Goal: Task Accomplishment & Management: Use online tool/utility

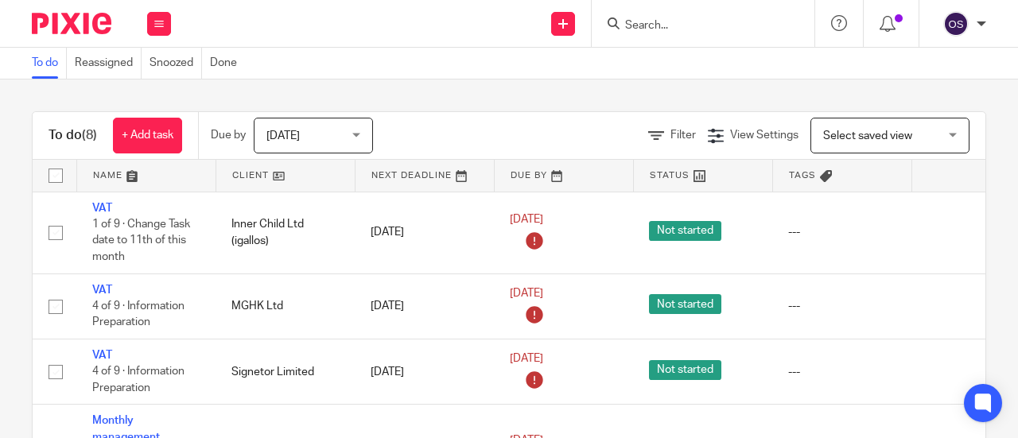
scroll to position [363, 0]
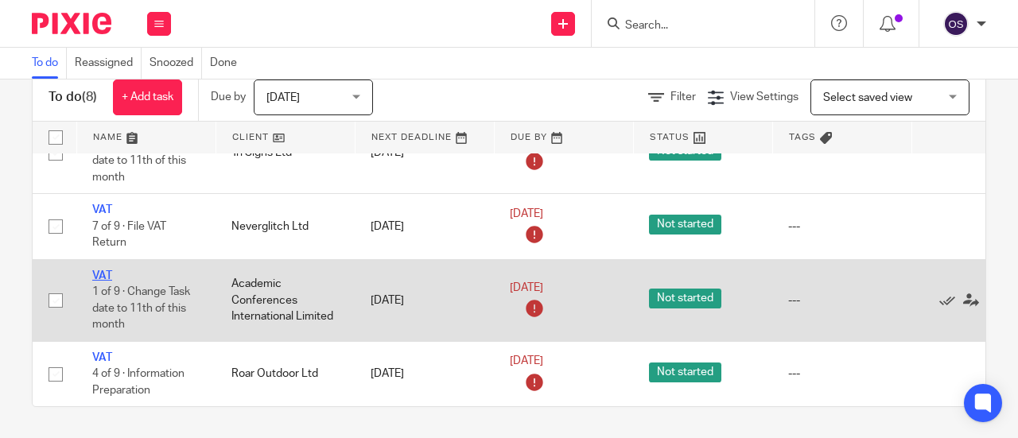
click at [109, 270] on link "VAT" at bounding box center [102, 275] width 20 height 11
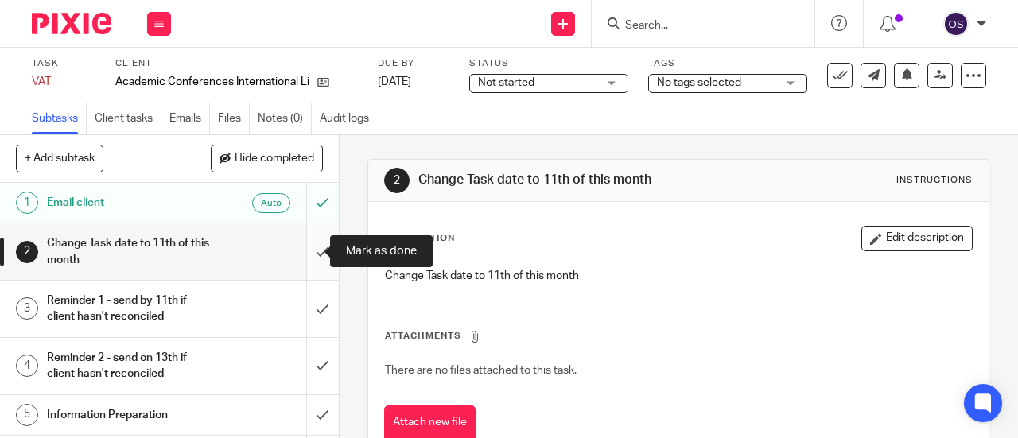
click at [305, 252] on input "submit" at bounding box center [169, 251] width 339 height 56
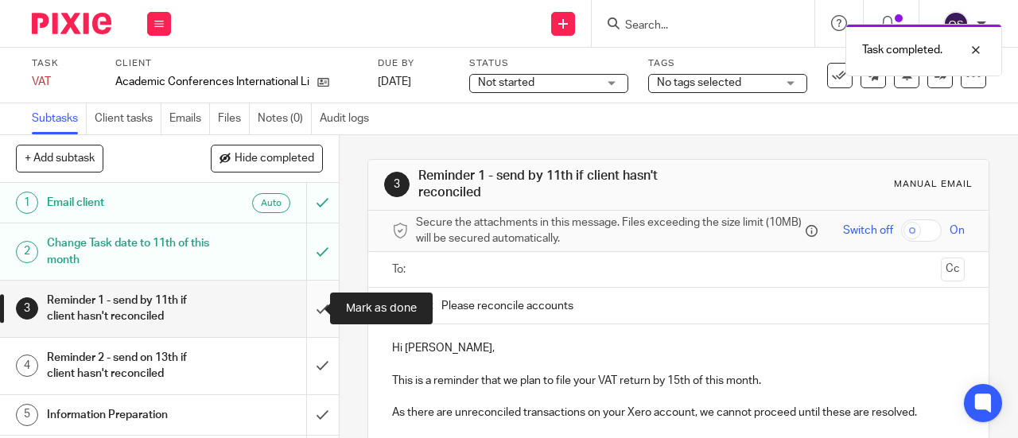
click at [309, 297] on input "submit" at bounding box center [169, 309] width 339 height 56
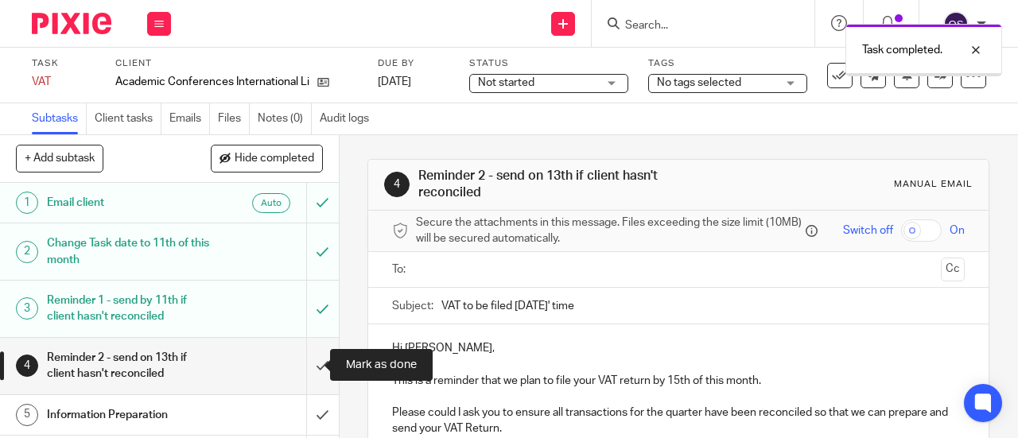
click at [305, 359] on input "submit" at bounding box center [169, 366] width 339 height 56
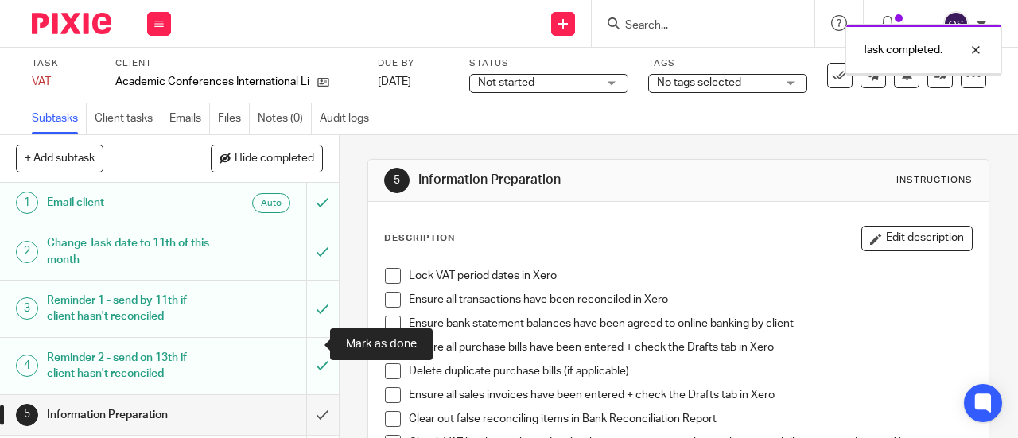
scroll to position [159, 0]
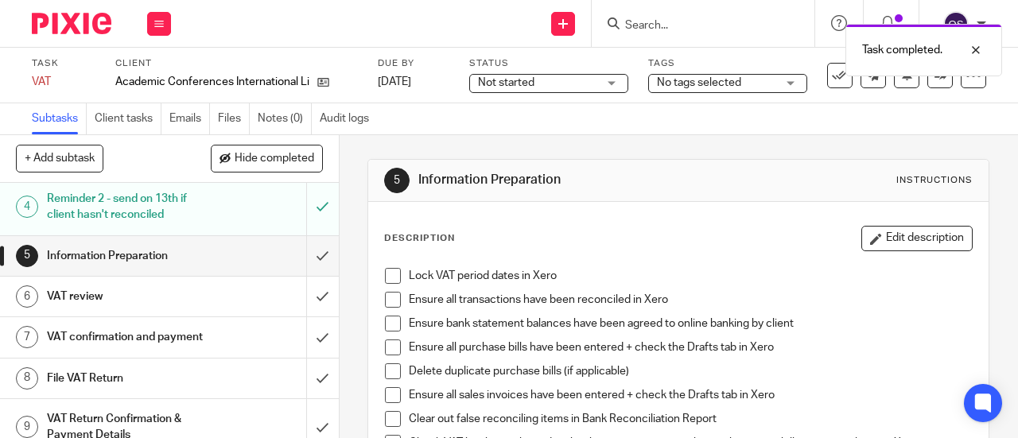
click at [391, 271] on span at bounding box center [393, 276] width 16 height 16
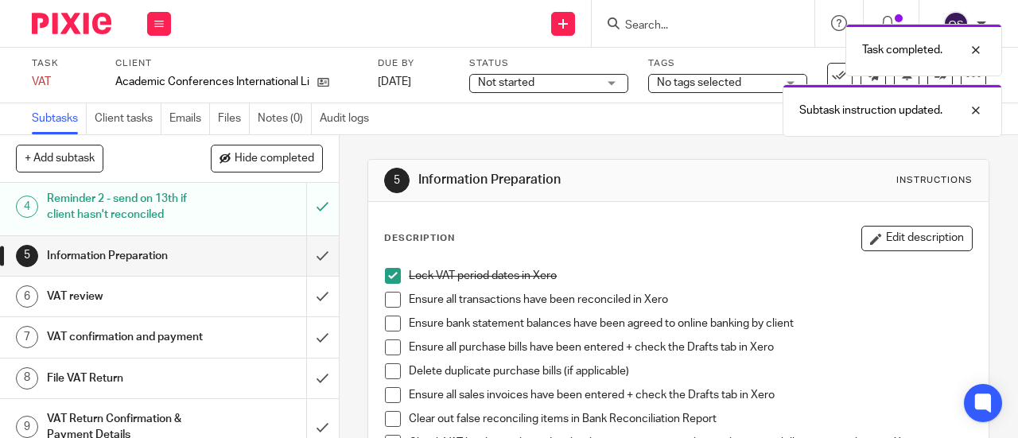
drag, startPoint x: 386, startPoint y: 271, endPoint x: 386, endPoint y: 301, distance: 30.2
click at [386, 272] on span at bounding box center [393, 276] width 16 height 16
click at [386, 303] on span at bounding box center [393, 300] width 16 height 16
click at [387, 320] on span at bounding box center [393, 324] width 16 height 16
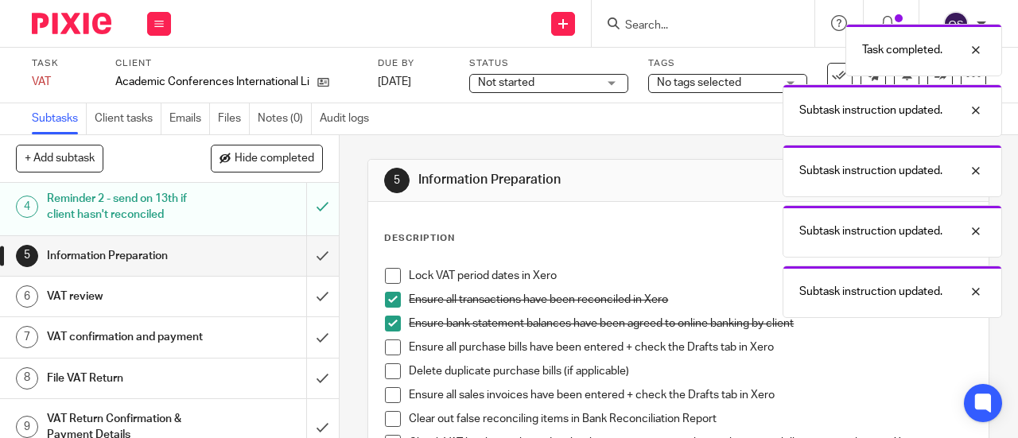
click at [385, 353] on span at bounding box center [393, 347] width 16 height 16
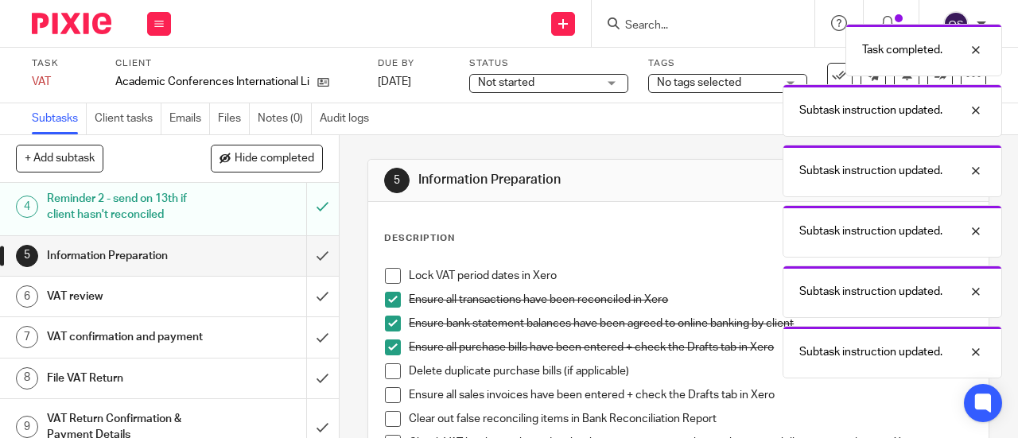
click at [388, 371] on span at bounding box center [393, 371] width 16 height 16
click at [385, 385] on li "Delete duplicate purchase bills (if applicable)" at bounding box center [678, 375] width 587 height 24
click at [387, 394] on span at bounding box center [393, 395] width 16 height 16
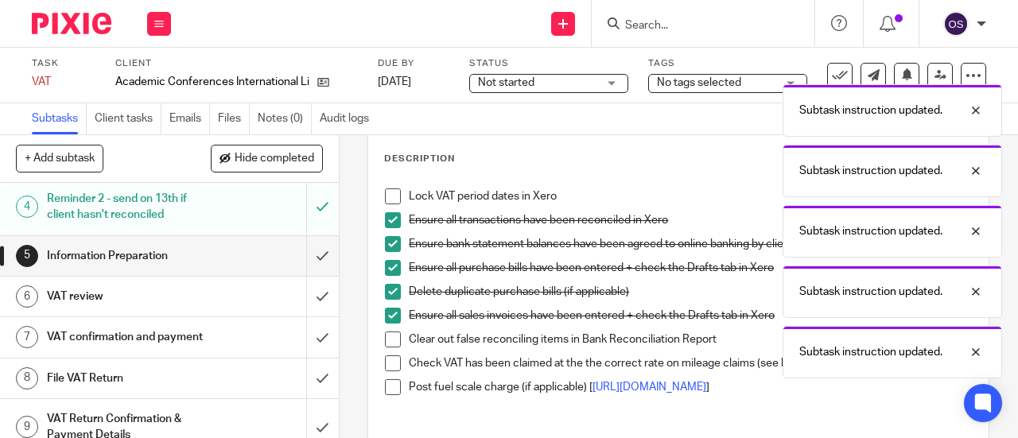
click at [388, 339] on span at bounding box center [393, 340] width 16 height 16
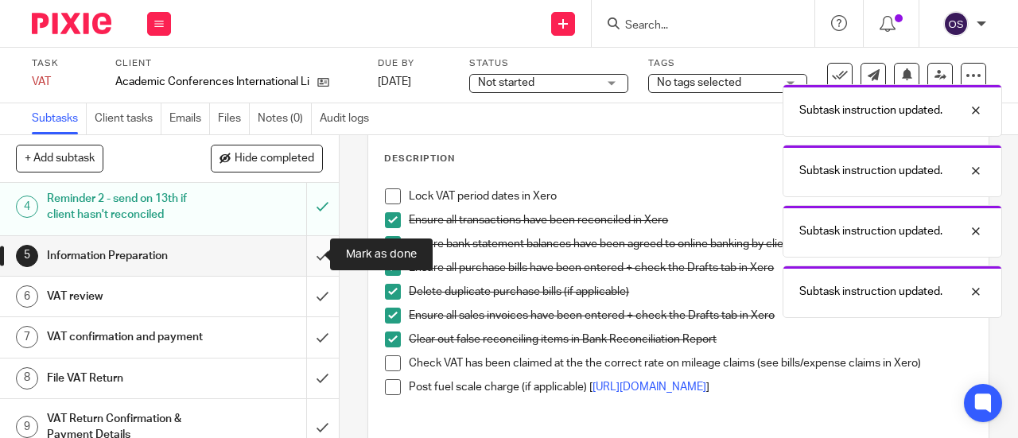
click at [310, 258] on input "submit" at bounding box center [169, 256] width 339 height 40
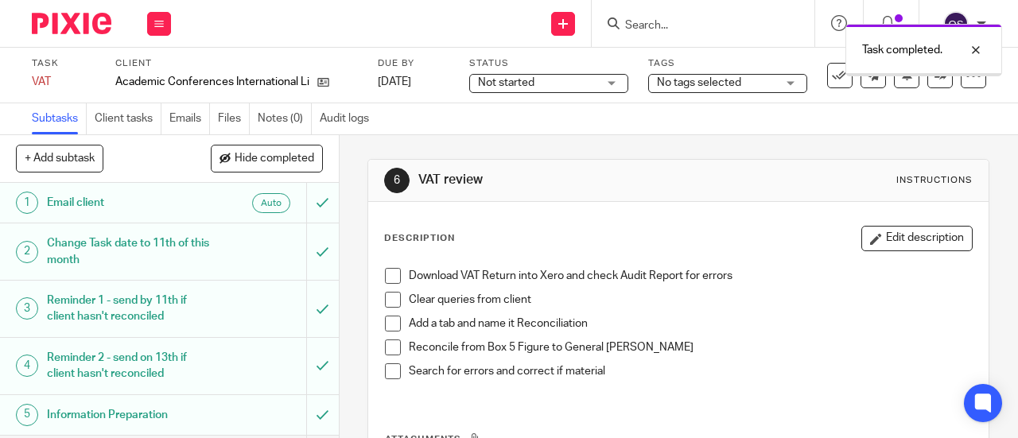
click at [394, 274] on span at bounding box center [393, 276] width 16 height 16
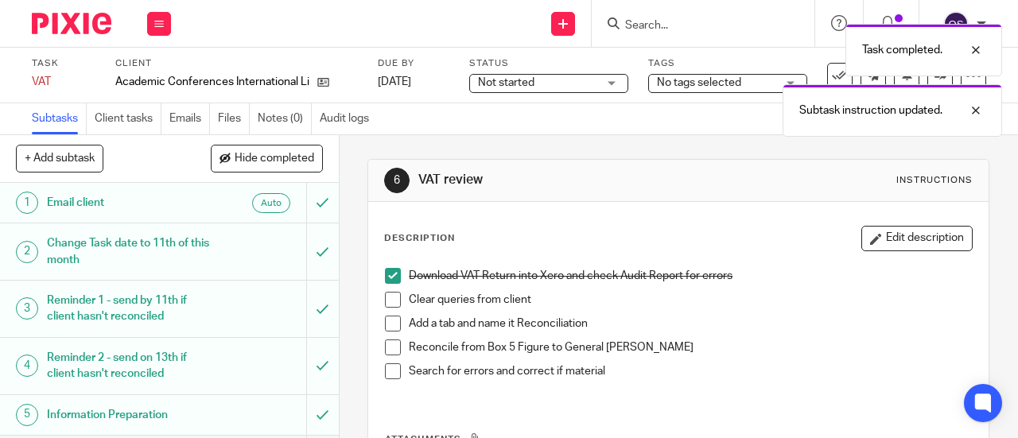
drag, startPoint x: 385, startPoint y: 290, endPoint x: 388, endPoint y: 315, distance: 24.9
click at [388, 306] on span at bounding box center [393, 300] width 16 height 16
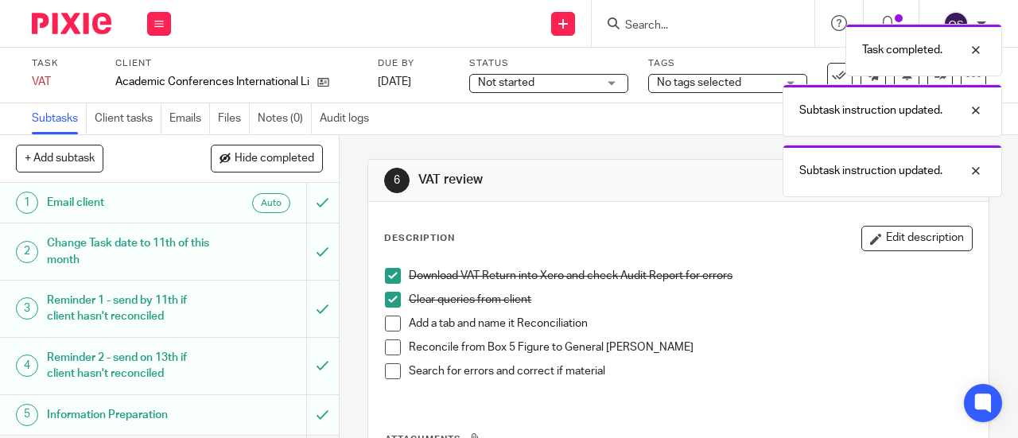
click at [385, 349] on span at bounding box center [393, 347] width 16 height 16
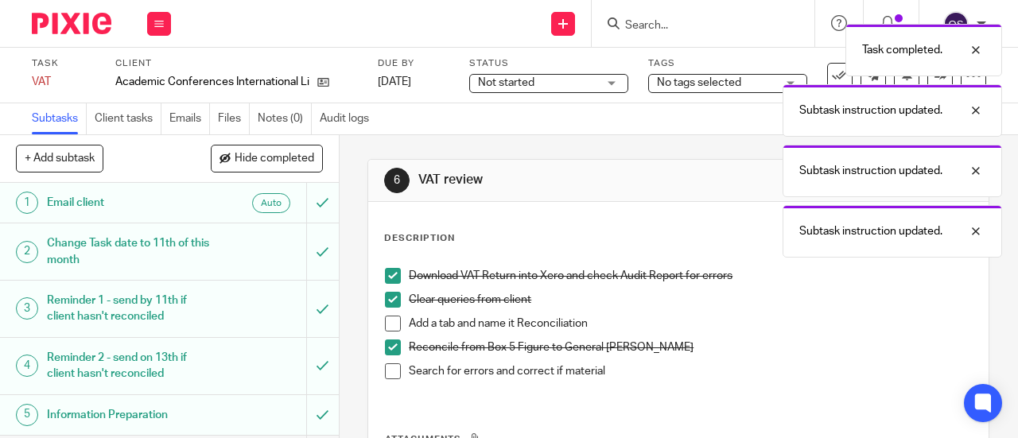
click at [385, 320] on span at bounding box center [393, 324] width 16 height 16
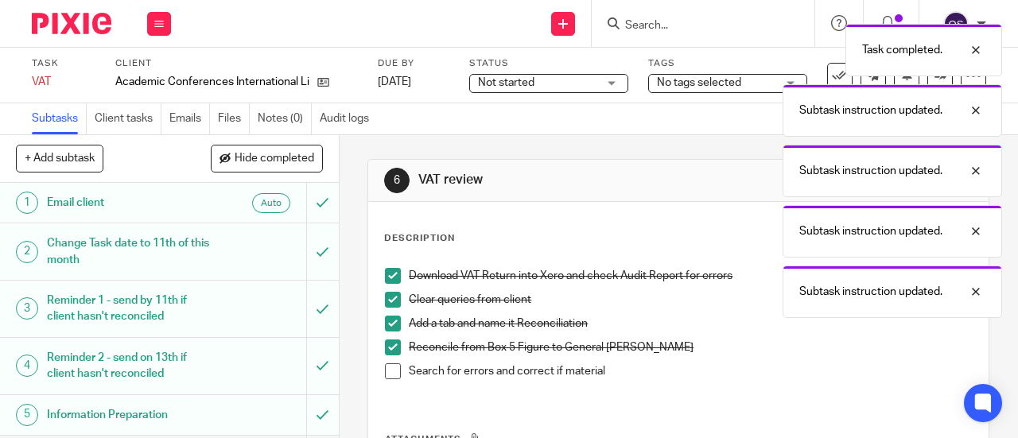
click at [388, 373] on span at bounding box center [393, 371] width 16 height 16
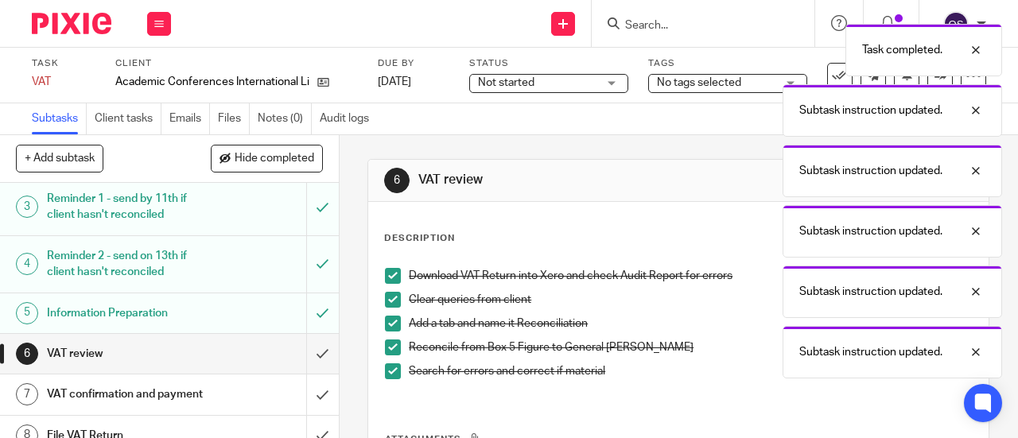
scroll to position [191, 0]
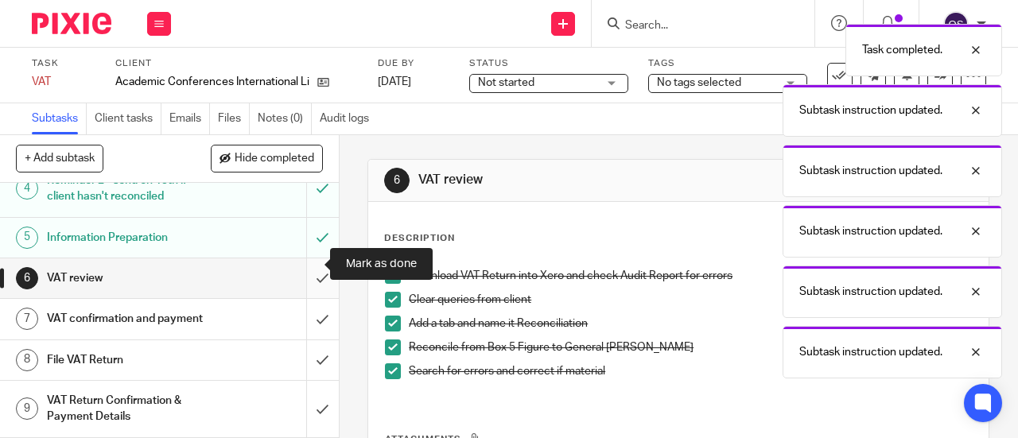
click at [307, 263] on input "submit" at bounding box center [169, 278] width 339 height 40
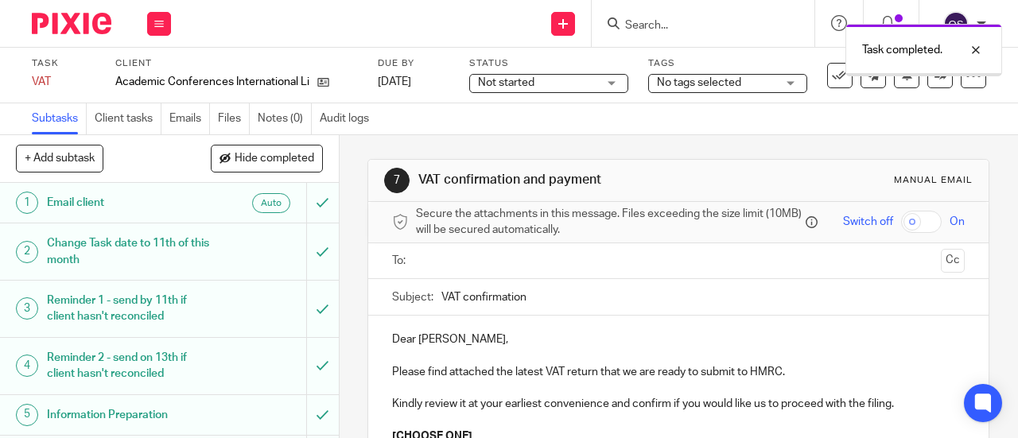
click at [428, 266] on input "text" at bounding box center [677, 261] width 513 height 18
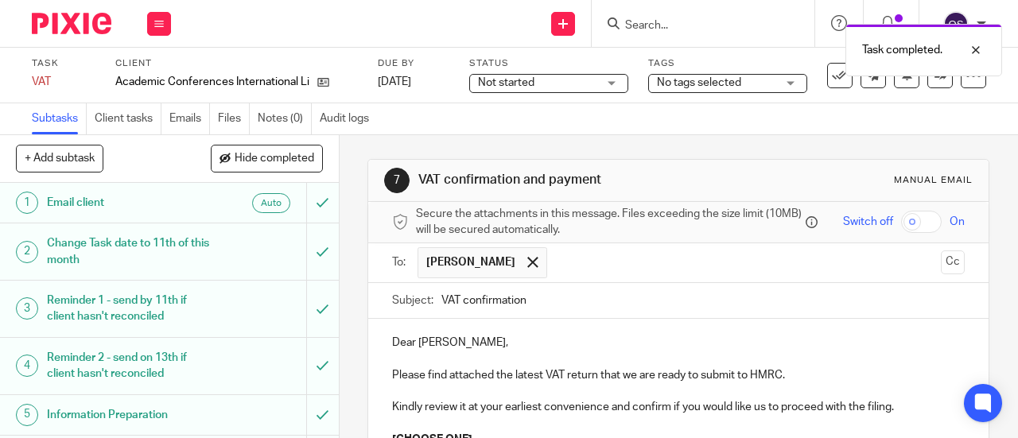
click at [356, 268] on div "7 VAT confirmation and payment Manual email Secure the attachments in this mess…" at bounding box center [678, 286] width 678 height 303
click at [527, 267] on span at bounding box center [532, 262] width 10 height 10
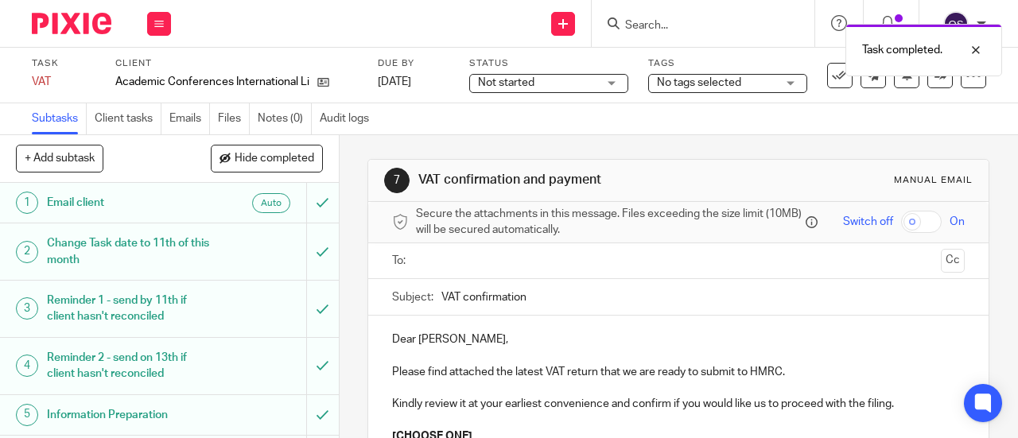
click at [472, 267] on input "text" at bounding box center [677, 261] width 513 height 18
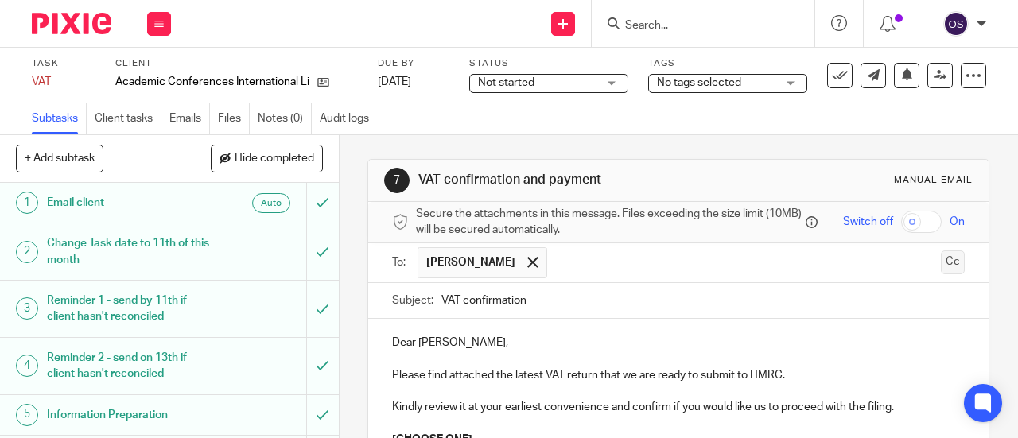
click at [941, 273] on button "Cc" at bounding box center [953, 262] width 24 height 24
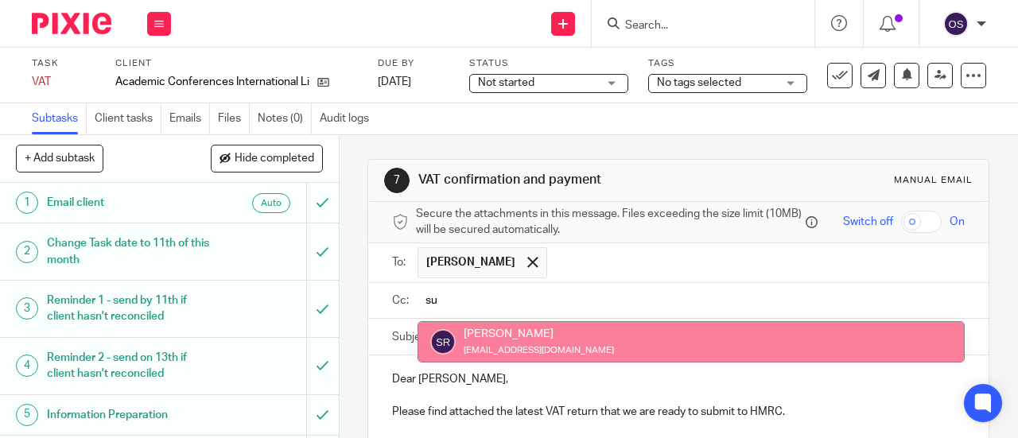
type input "su"
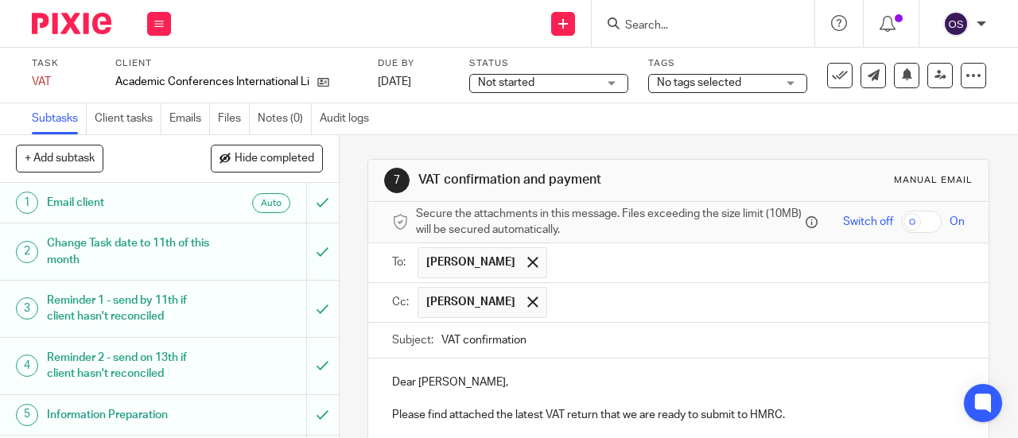
scroll to position [80, 0]
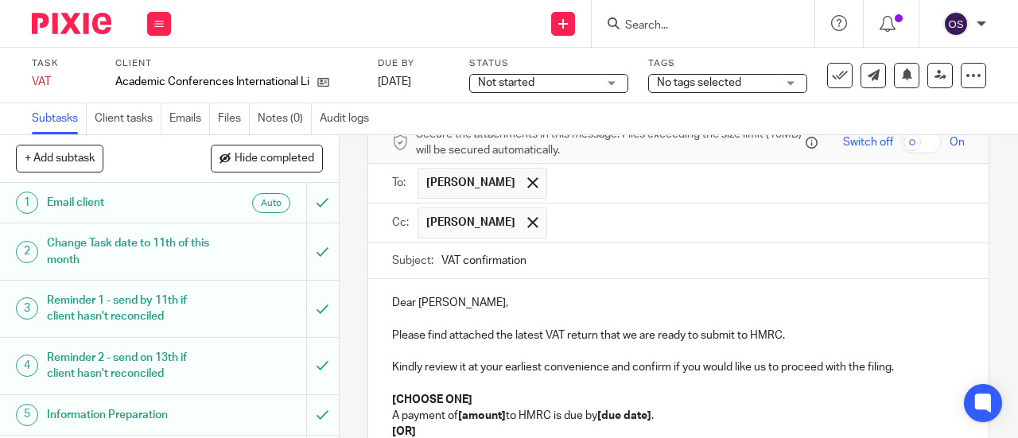
click at [414, 309] on p "Dear Belinda," at bounding box center [678, 303] width 572 height 16
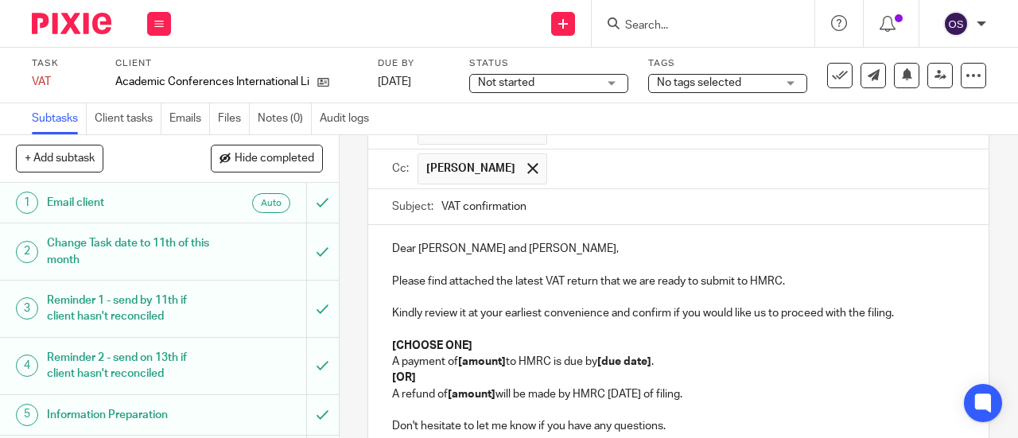
scroll to position [159, 0]
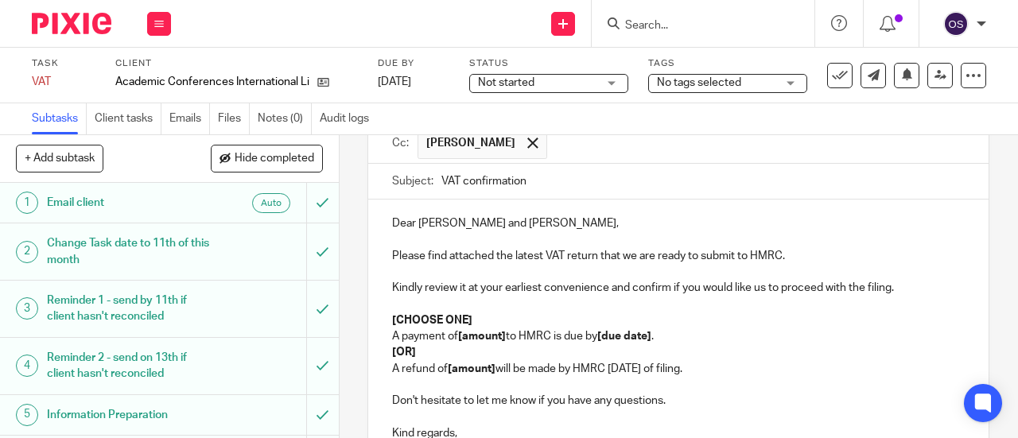
drag, startPoint x: 728, startPoint y: 376, endPoint x: 362, endPoint y: 355, distance: 367.1
click at [362, 355] on div "7 VAT confirmation and payment Manual email Secure the attachments in this mess…" at bounding box center [678, 286] width 678 height 303
click at [471, 320] on p "[CHOOSE ONE]" at bounding box center [678, 320] width 572 height 16
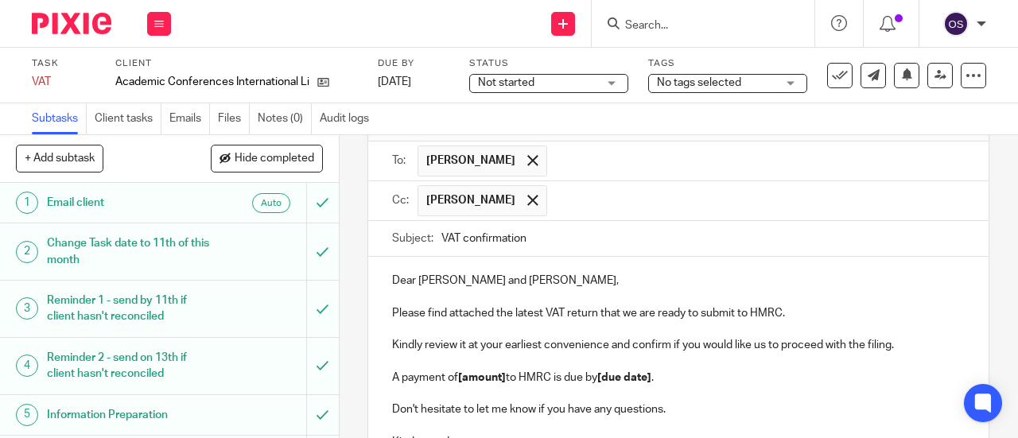
scroll to position [258, 0]
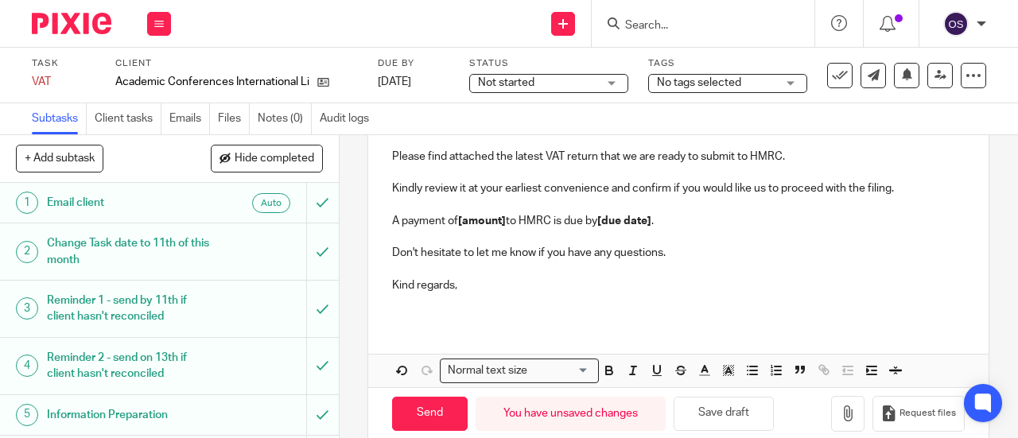
drag, startPoint x: 502, startPoint y: 223, endPoint x: 501, endPoint y: 235, distance: 12.0
click at [502, 223] on strong "[amount]" at bounding box center [482, 220] width 48 height 11
click at [458, 224] on strong "1,804.00" at bounding box center [479, 220] width 43 height 11
click at [464, 228] on p "A payment of £ 1,804.00 to HMRC is due by [due date] ." at bounding box center [678, 221] width 572 height 16
click at [602, 373] on icon "button" at bounding box center [609, 370] width 14 height 14
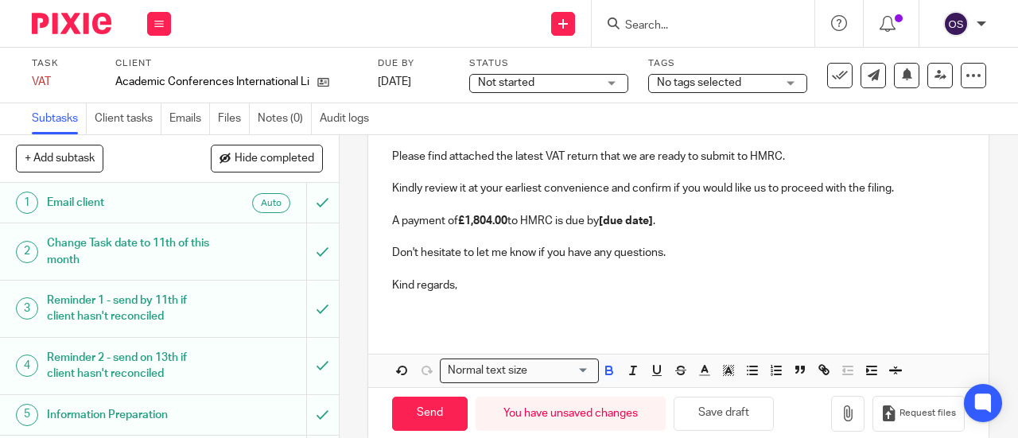
click at [646, 267] on p at bounding box center [678, 270] width 572 height 16
click at [657, 225] on p "A payment of £1,804.00 to HMRC is due by [due date] ." at bounding box center [678, 221] width 572 height 16
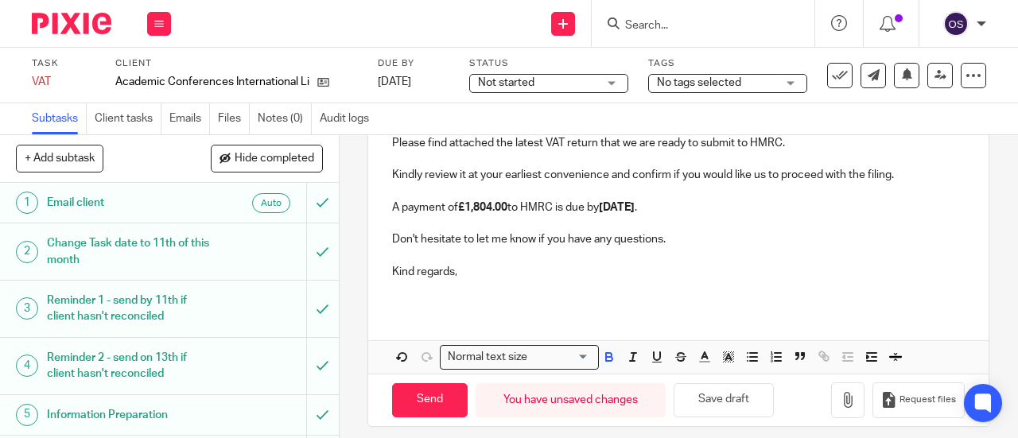
scroll to position [286, 0]
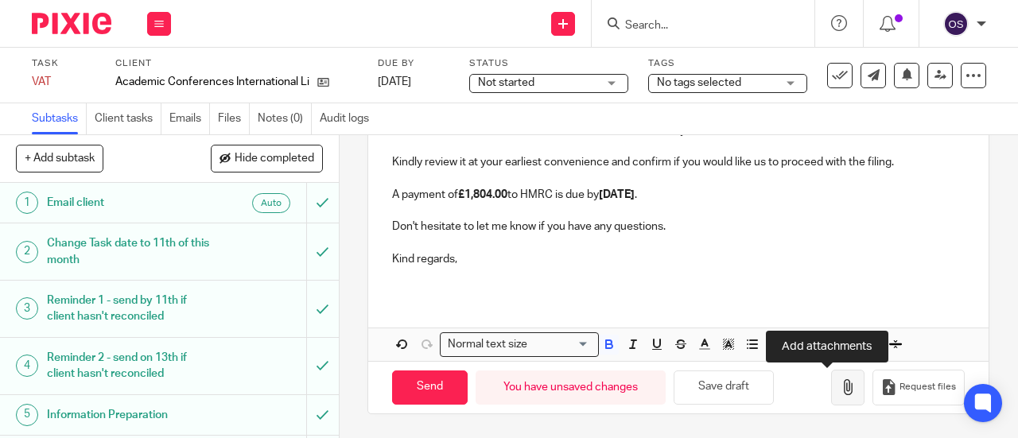
click at [840, 390] on icon "button" at bounding box center [848, 387] width 16 height 16
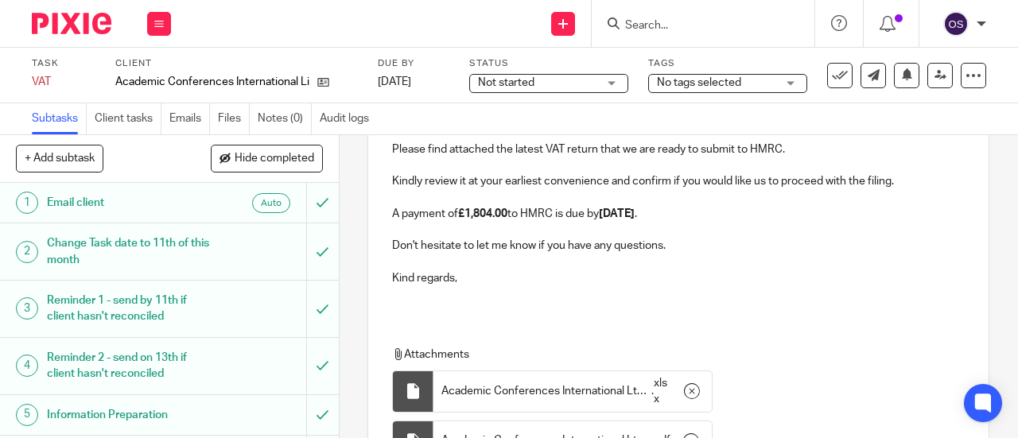
scroll to position [425, 0]
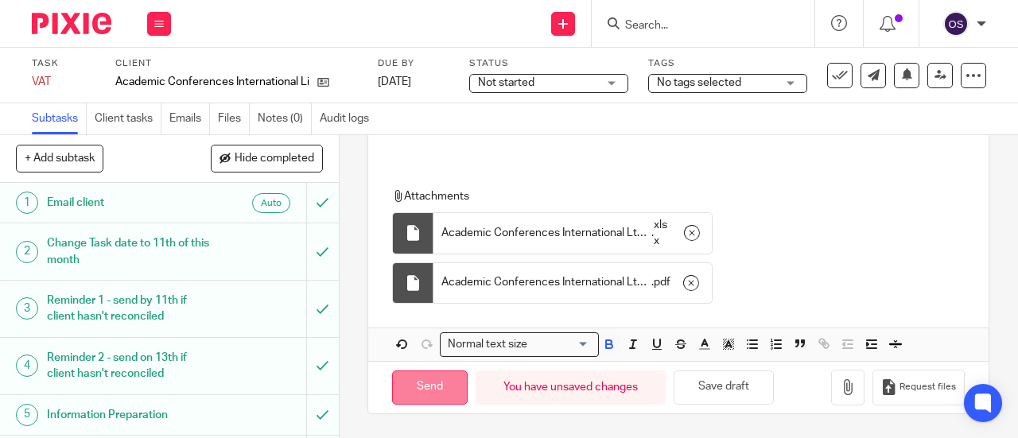
click at [420, 386] on input "Send" at bounding box center [430, 387] width 76 height 34
type input "Sent"
click at [153, 13] on button at bounding box center [159, 24] width 24 height 24
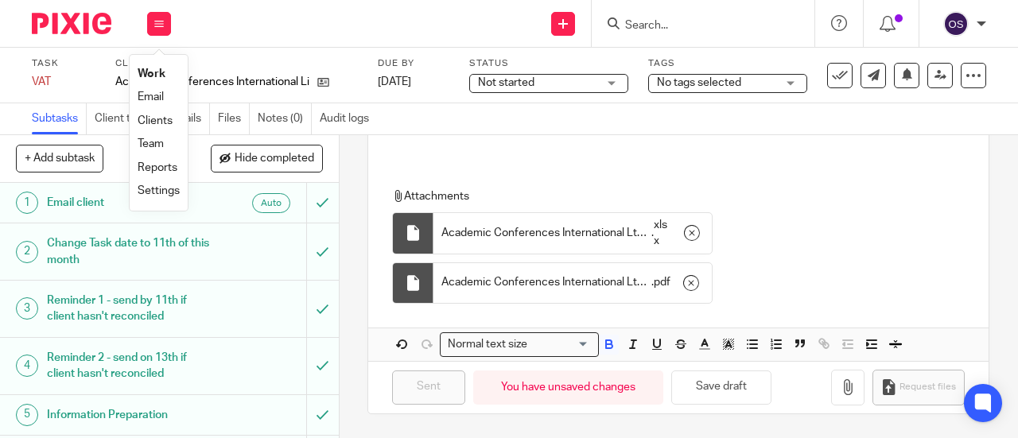
click at [153, 75] on link "Work" at bounding box center [152, 73] width 28 height 11
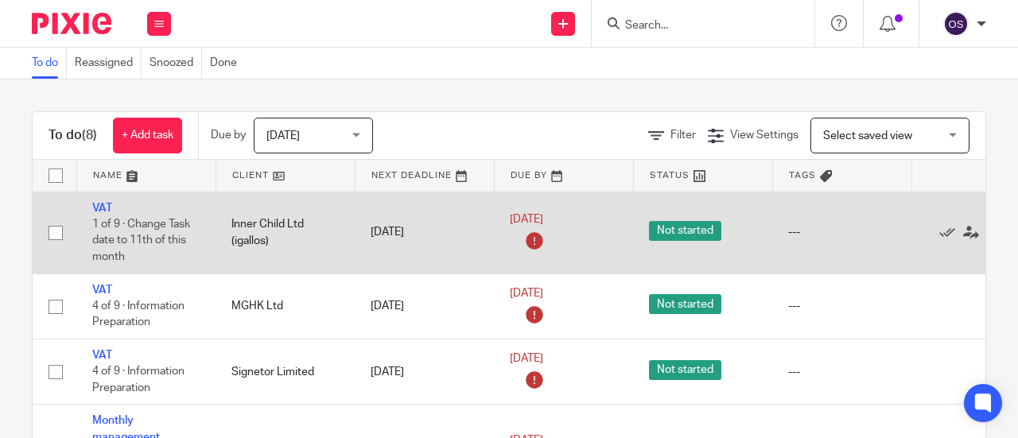
click at [101, 200] on td "VAT 1 of 9 · Change Task date to 11th of this month" at bounding box center [145, 233] width 139 height 82
click at [101, 208] on link "VAT" at bounding box center [102, 208] width 20 height 11
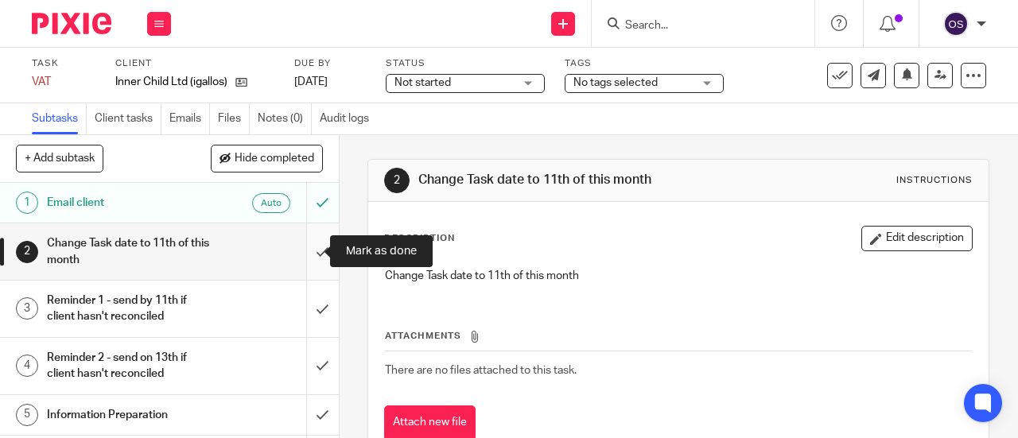
click at [301, 249] on input "submit" at bounding box center [169, 251] width 339 height 56
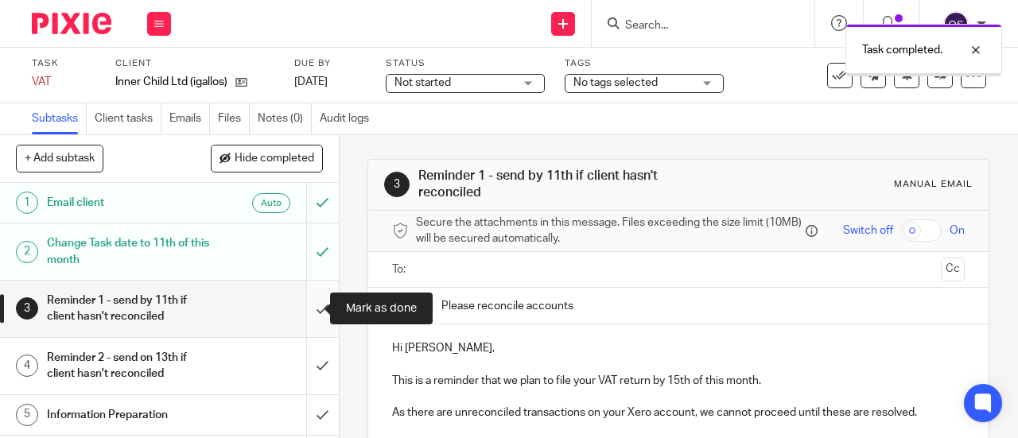
click at [304, 308] on input "submit" at bounding box center [169, 309] width 339 height 56
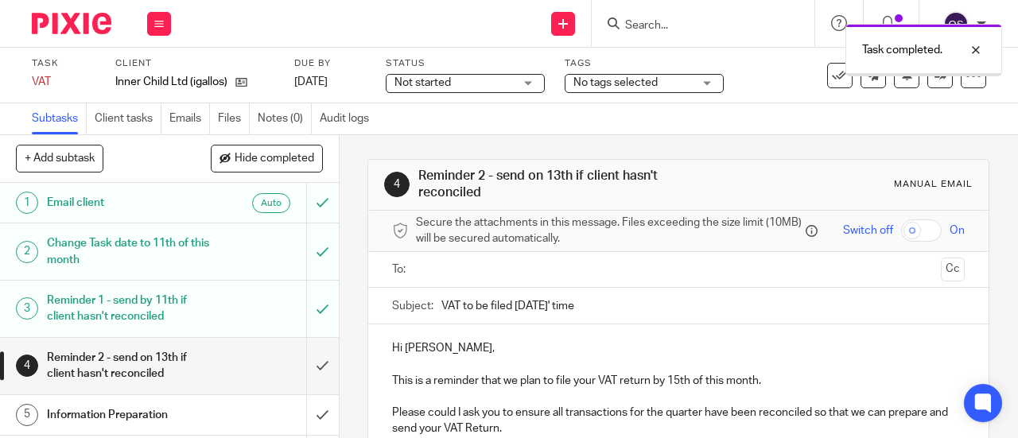
scroll to position [80, 0]
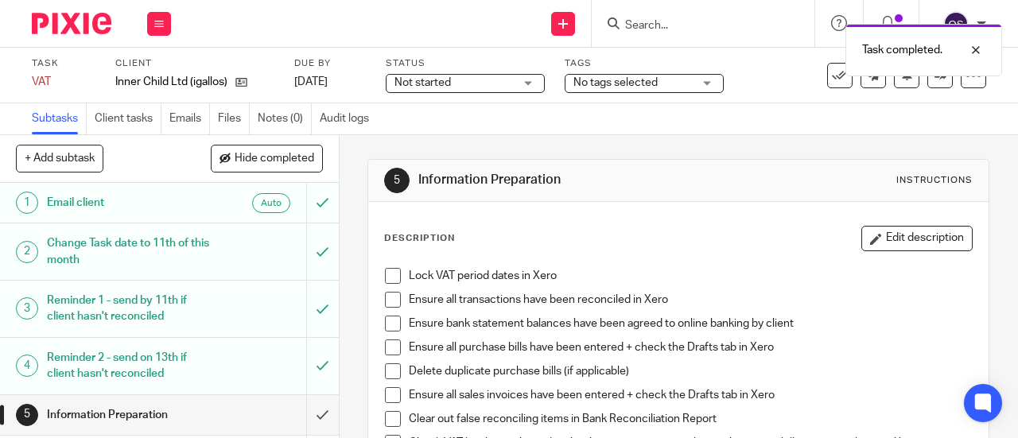
click at [385, 276] on span at bounding box center [393, 276] width 16 height 16
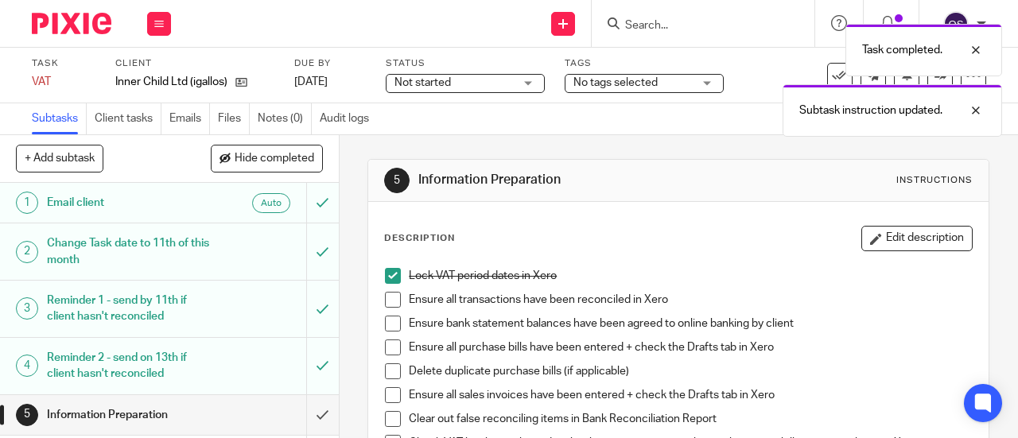
click at [385, 294] on span at bounding box center [393, 300] width 16 height 16
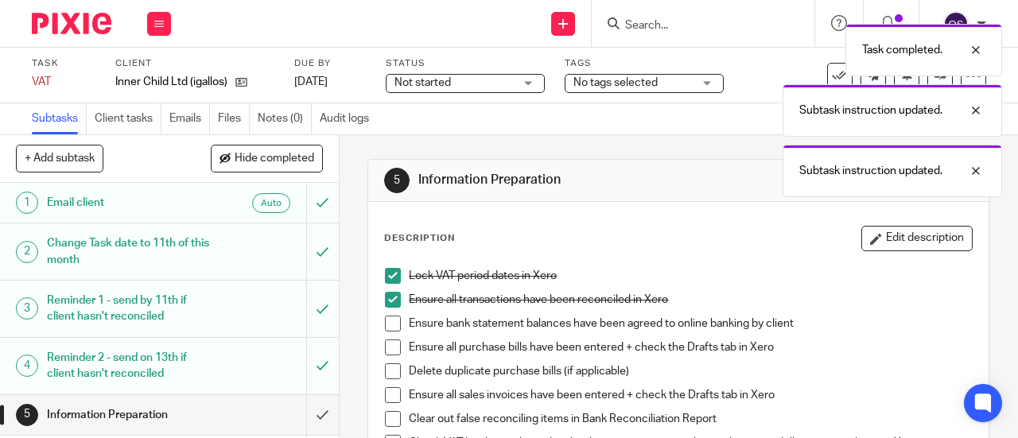
click at [386, 322] on span at bounding box center [393, 324] width 16 height 16
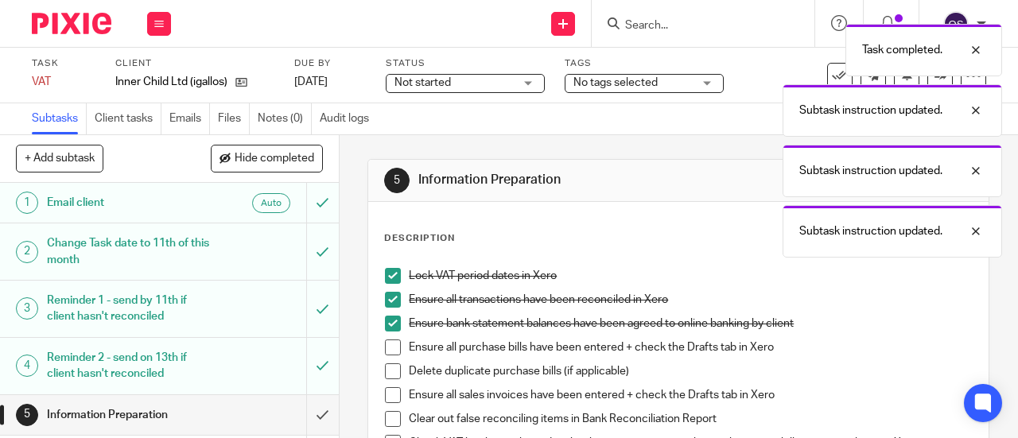
click at [385, 354] on li "Ensure all purchase bills have been entered + check the Drafts tab in Xero" at bounding box center [678, 351] width 587 height 24
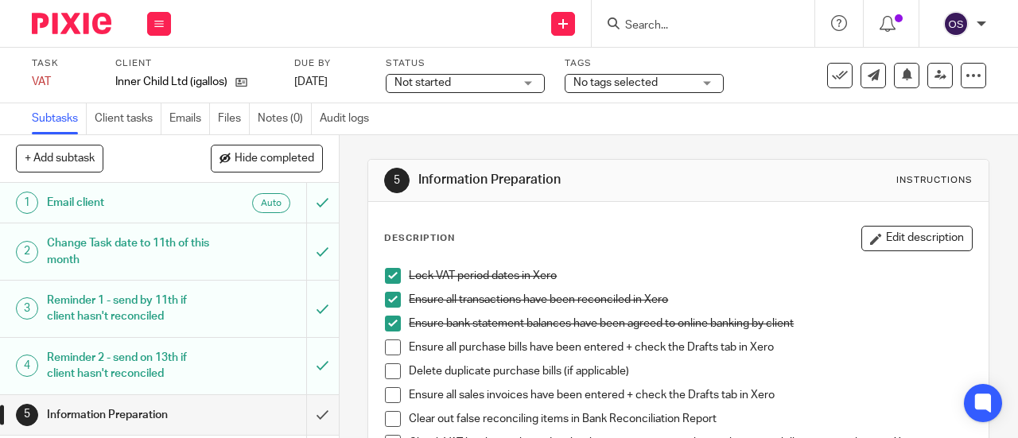
click at [388, 344] on span at bounding box center [393, 347] width 16 height 16
click at [385, 363] on span at bounding box center [393, 371] width 16 height 16
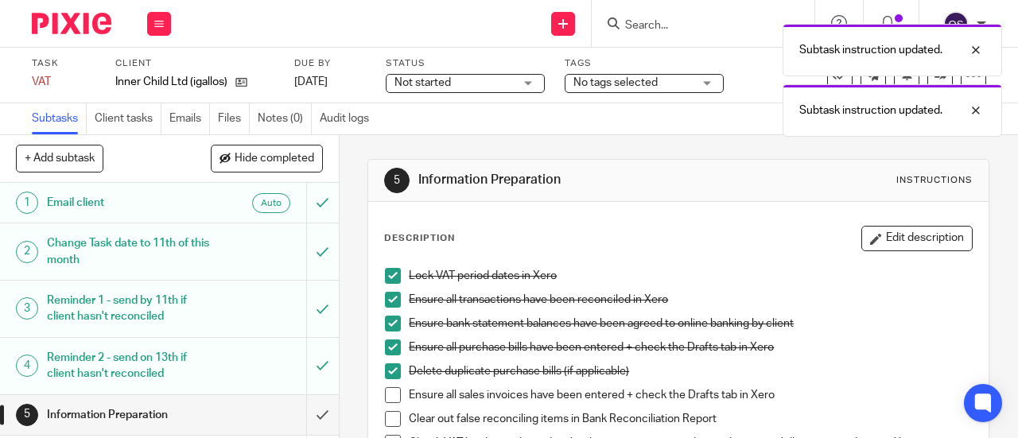
scroll to position [80, 0]
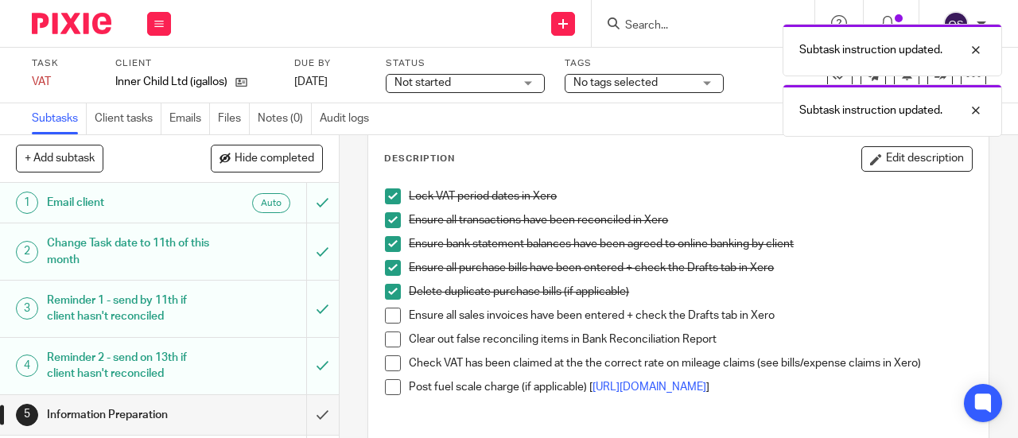
click at [394, 320] on span at bounding box center [393, 316] width 16 height 16
click at [390, 337] on span at bounding box center [393, 340] width 16 height 16
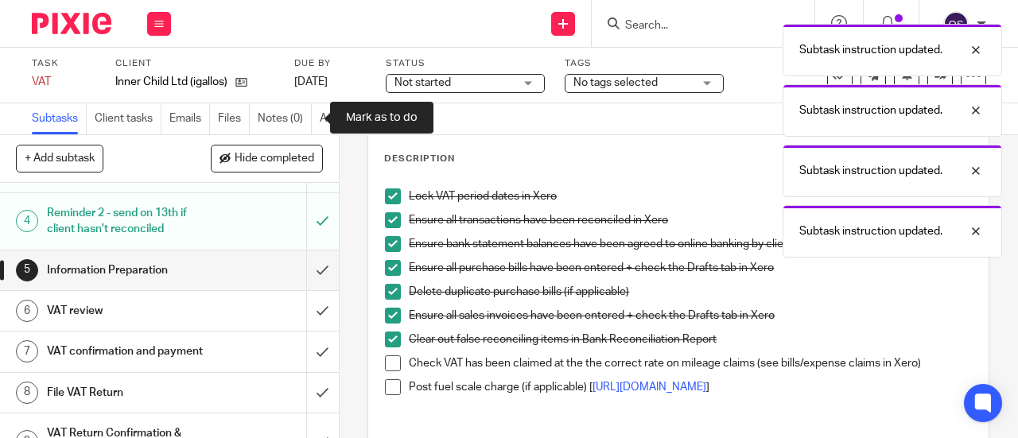
scroll to position [191, 0]
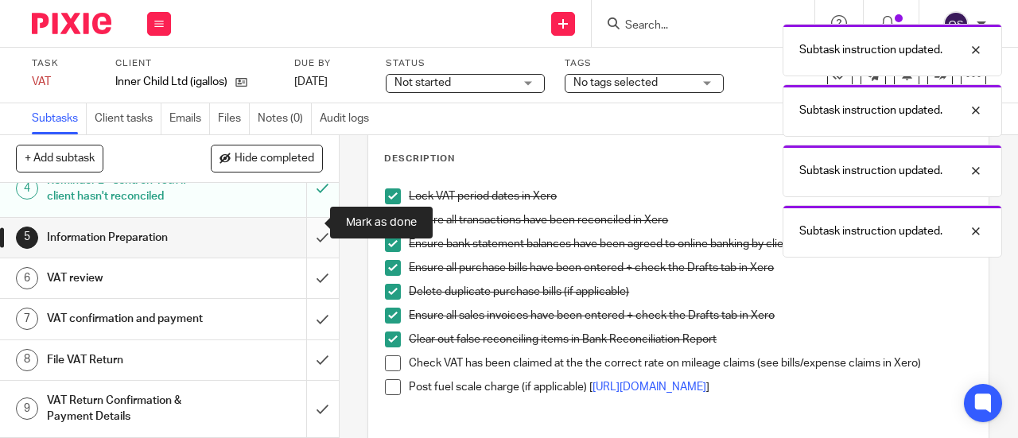
click at [313, 223] on input "submit" at bounding box center [169, 238] width 339 height 40
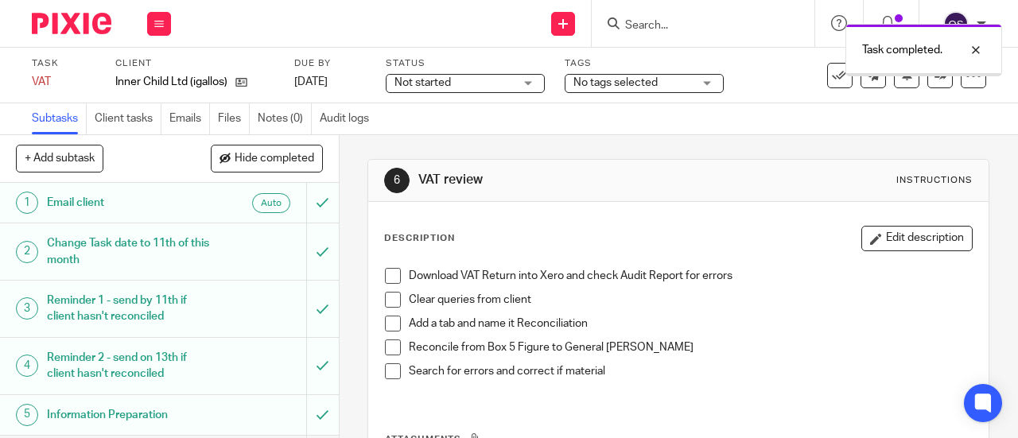
click at [388, 281] on span at bounding box center [393, 276] width 16 height 16
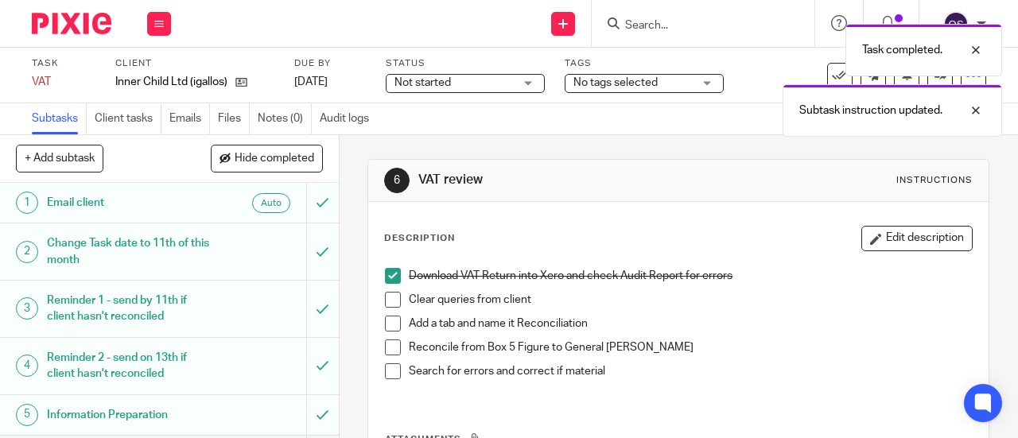
drag, startPoint x: 390, startPoint y: 297, endPoint x: 389, endPoint y: 310, distance: 13.5
click at [390, 297] on span at bounding box center [393, 300] width 16 height 16
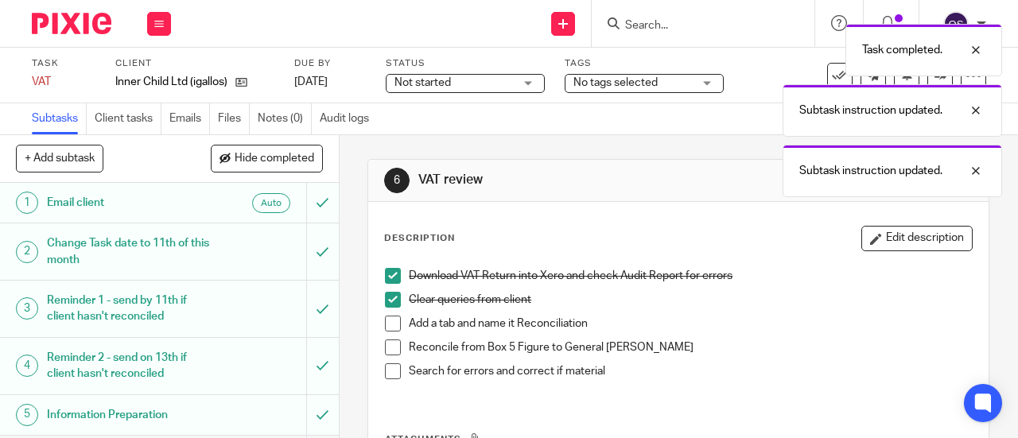
click at [386, 324] on span at bounding box center [393, 324] width 16 height 16
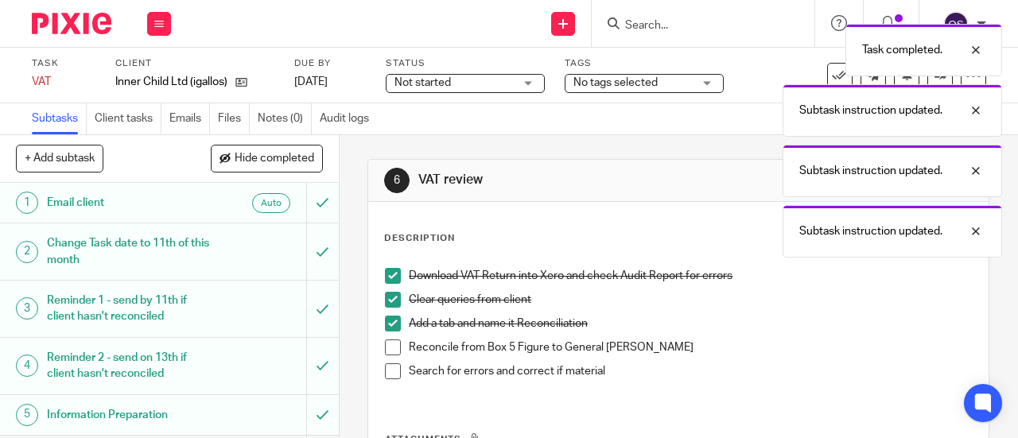
click at [390, 351] on span at bounding box center [393, 347] width 16 height 16
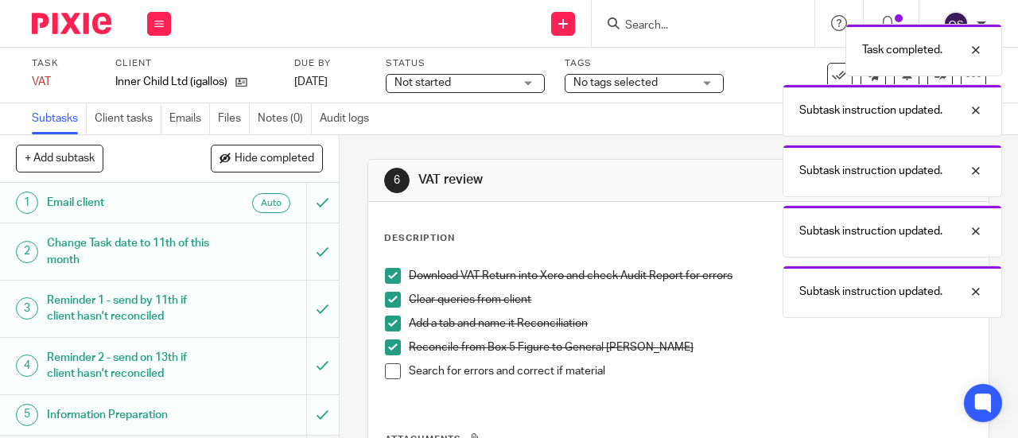
click at [391, 373] on span at bounding box center [393, 371] width 16 height 16
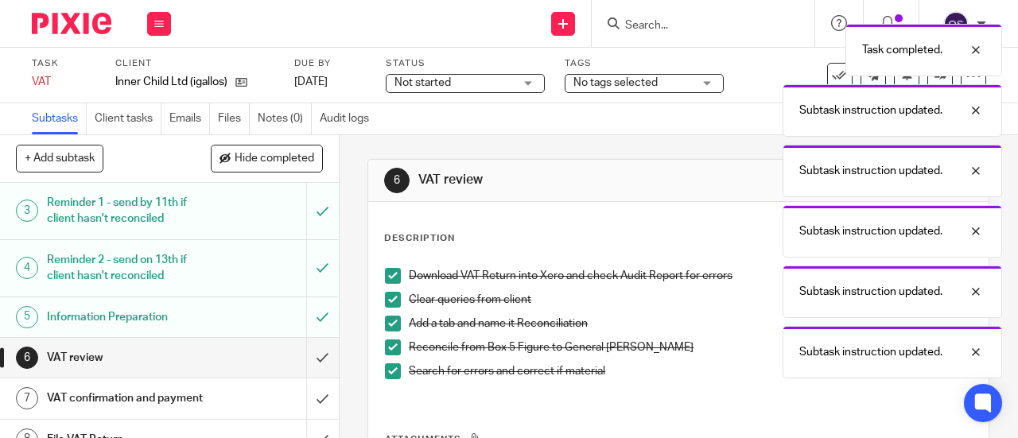
scroll to position [191, 0]
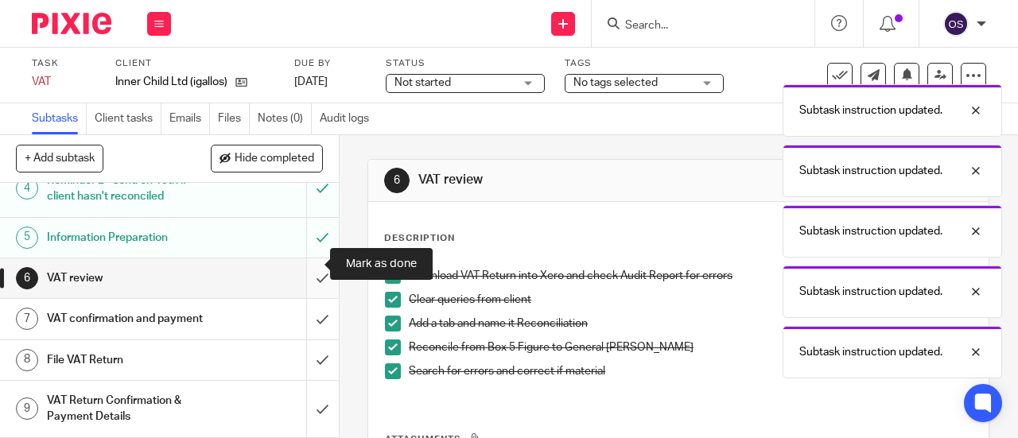
click at [301, 258] on input "submit" at bounding box center [169, 278] width 339 height 40
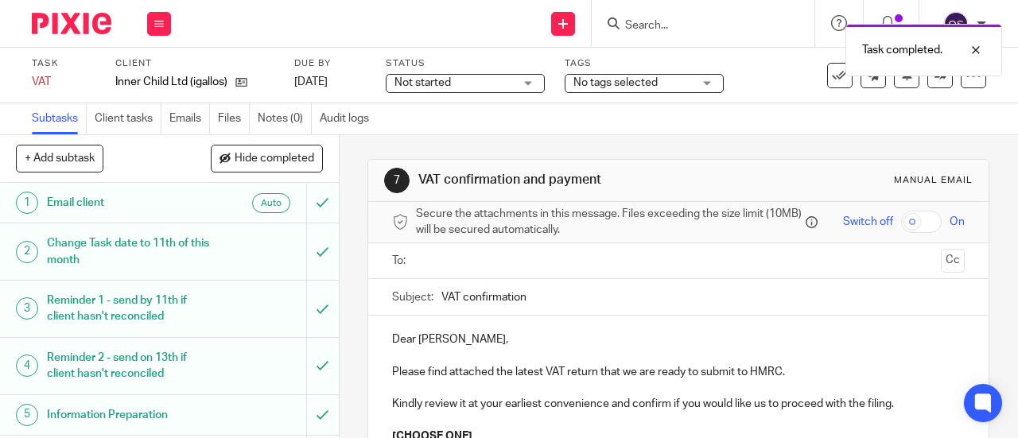
click at [451, 270] on input "text" at bounding box center [677, 261] width 513 height 18
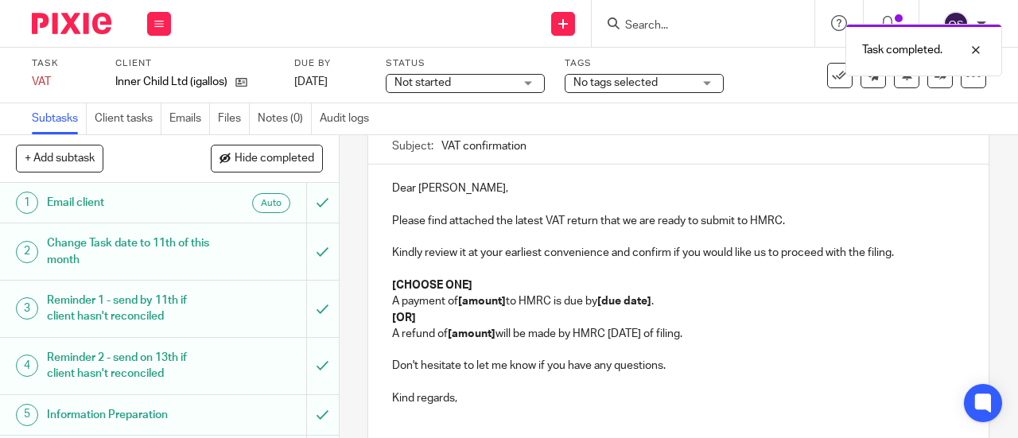
scroll to position [159, 0]
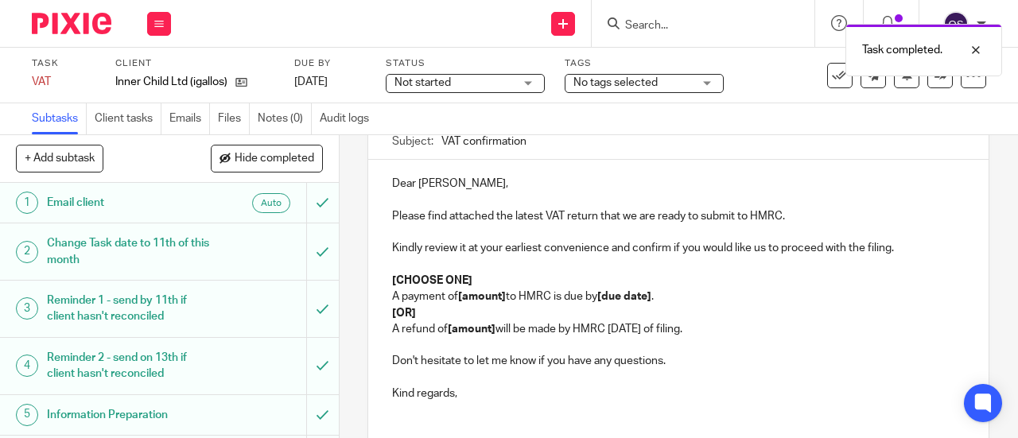
drag, startPoint x: 731, startPoint y: 332, endPoint x: 349, endPoint y: 314, distance: 382.8
click at [349, 314] on div "7 VAT confirmation and payment Manual email Secure the attachments in this mess…" at bounding box center [678, 286] width 678 height 303
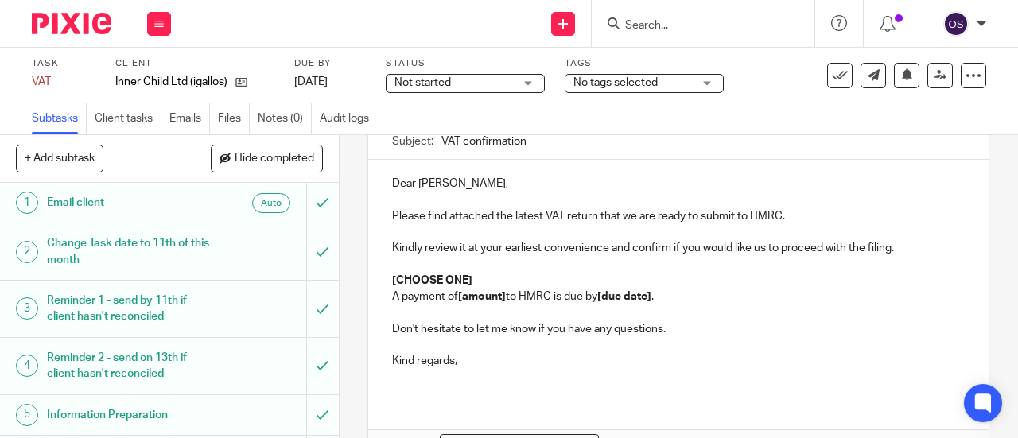
click at [482, 279] on p "[CHOOSE ONE]" at bounding box center [678, 281] width 572 height 16
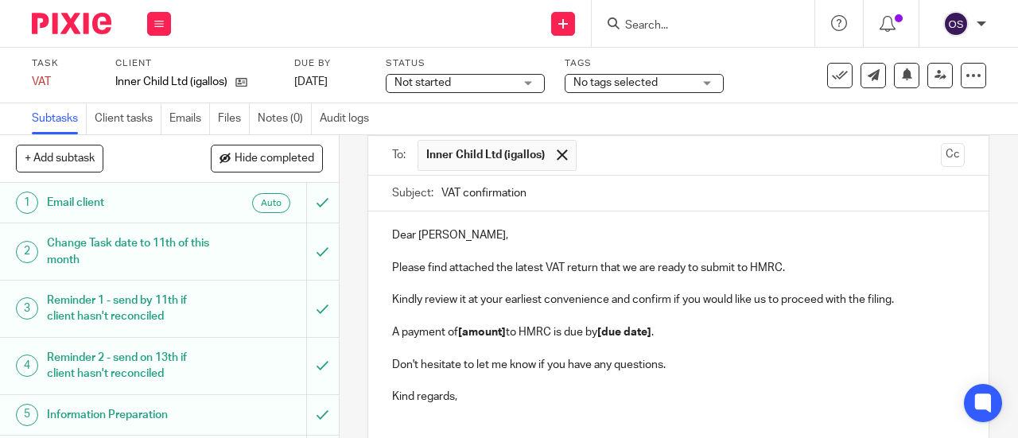
scroll to position [246, 0]
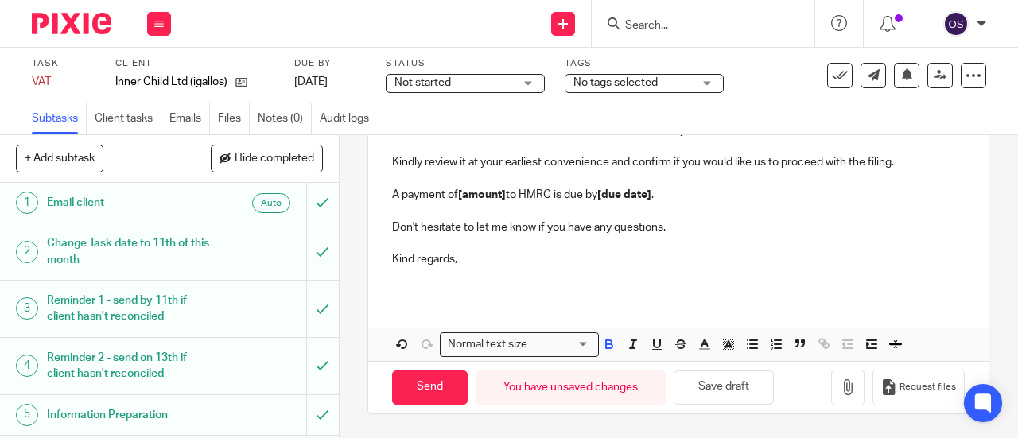
click at [501, 198] on strong "[amount]" at bounding box center [482, 194] width 48 height 11
click at [506, 202] on p "A payment of [amount] to HMRC is due by [due date] ." at bounding box center [678, 195] width 572 height 16
click at [501, 198] on strong "[amount]" at bounding box center [482, 194] width 48 height 11
click at [502, 200] on strong "[amount]" at bounding box center [482, 194] width 48 height 11
click at [646, 196] on strong "[due date]" at bounding box center [619, 194] width 54 height 11
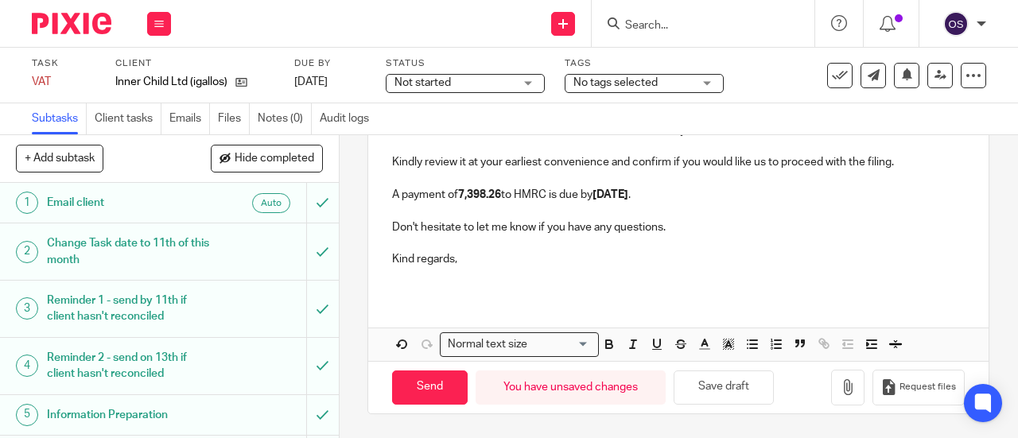
click at [688, 235] on p "Don't hesitate to let me know if you have any questions." at bounding box center [678, 227] width 572 height 16
click at [458, 195] on strong "7,398.26" at bounding box center [479, 194] width 43 height 11
click at [462, 200] on p "A payment of £ 7,398.26 to HMRC is due by 7th September 2025 ." at bounding box center [678, 195] width 572 height 16
click at [607, 344] on icon "button" at bounding box center [609, 344] width 14 height 14
click at [605, 274] on p at bounding box center [678, 275] width 572 height 16
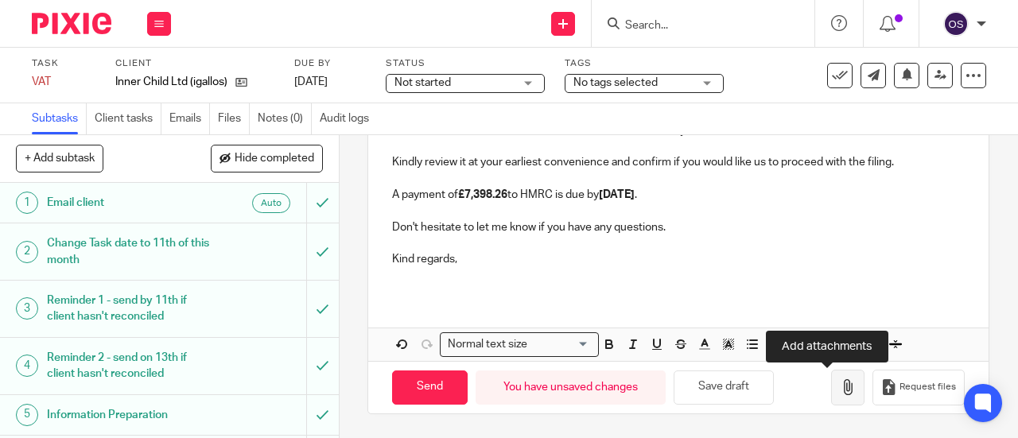
click at [840, 395] on icon "button" at bounding box center [848, 387] width 16 height 16
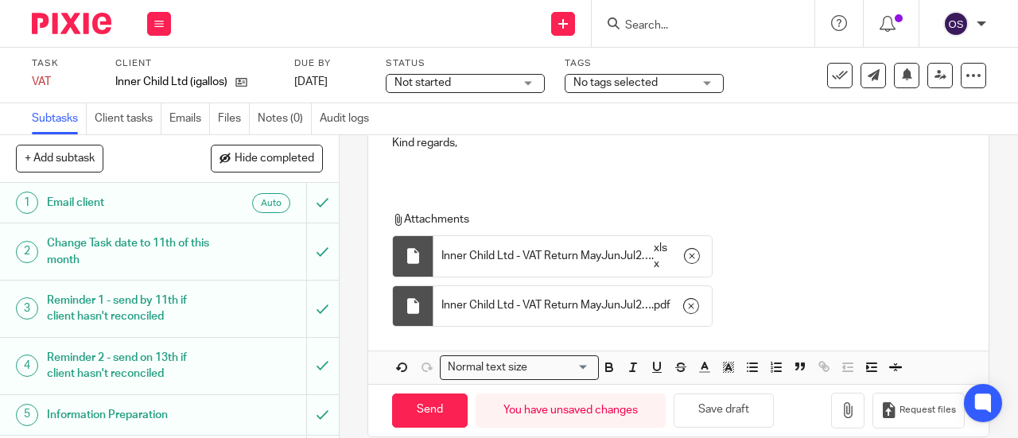
scroll to position [386, 0]
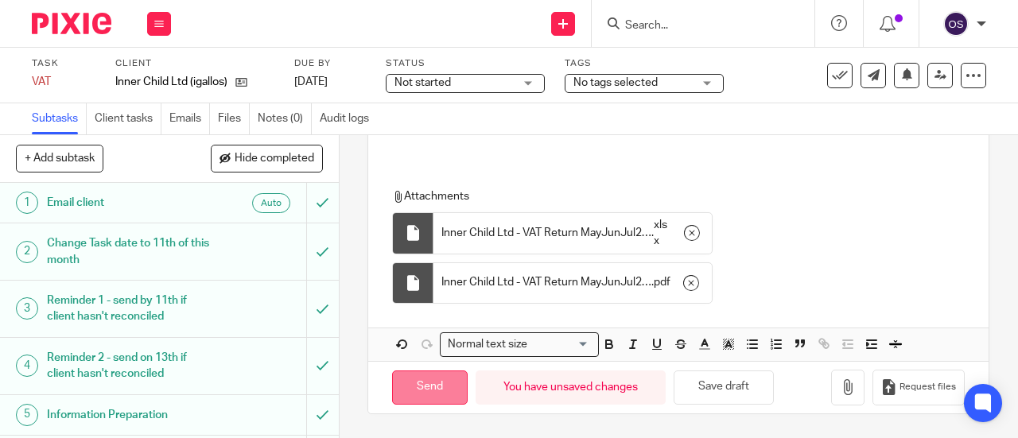
click at [440, 388] on input "Send" at bounding box center [430, 387] width 76 height 34
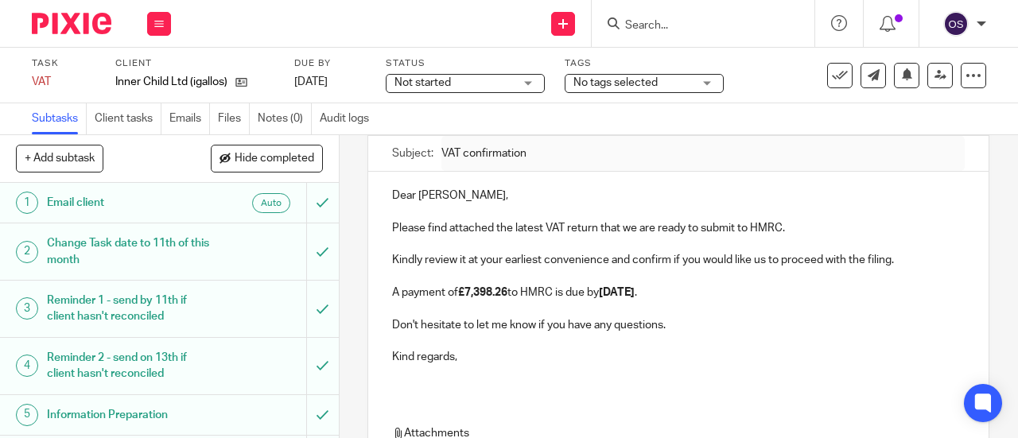
scroll to position [0, 0]
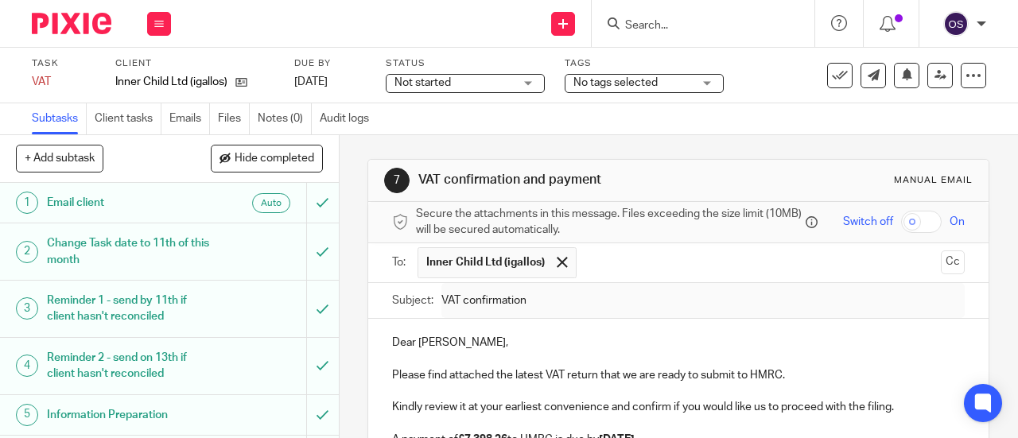
type input "Sent"
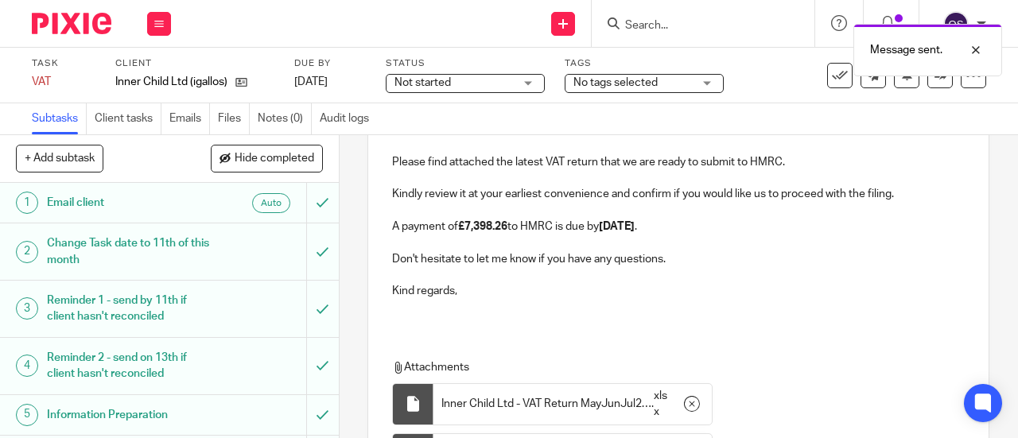
scroll to position [239, 0]
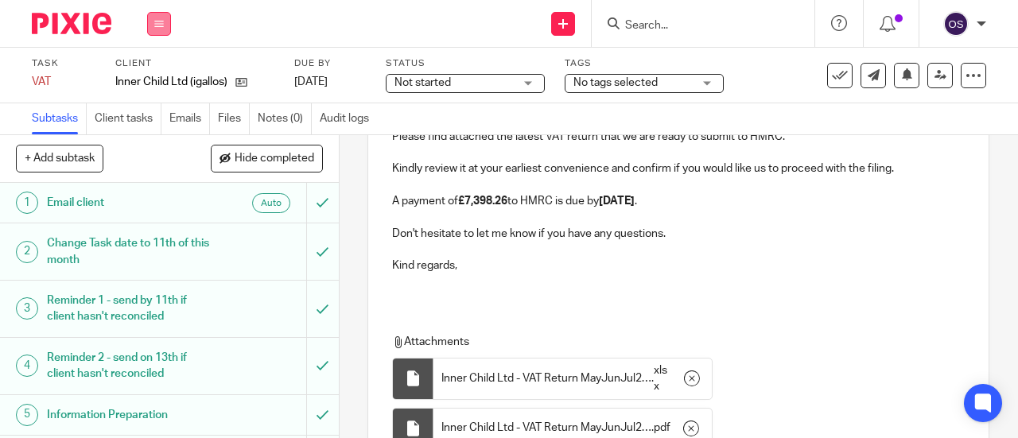
click at [156, 16] on button at bounding box center [159, 24] width 24 height 24
click at [157, 76] on link "Work" at bounding box center [152, 73] width 28 height 11
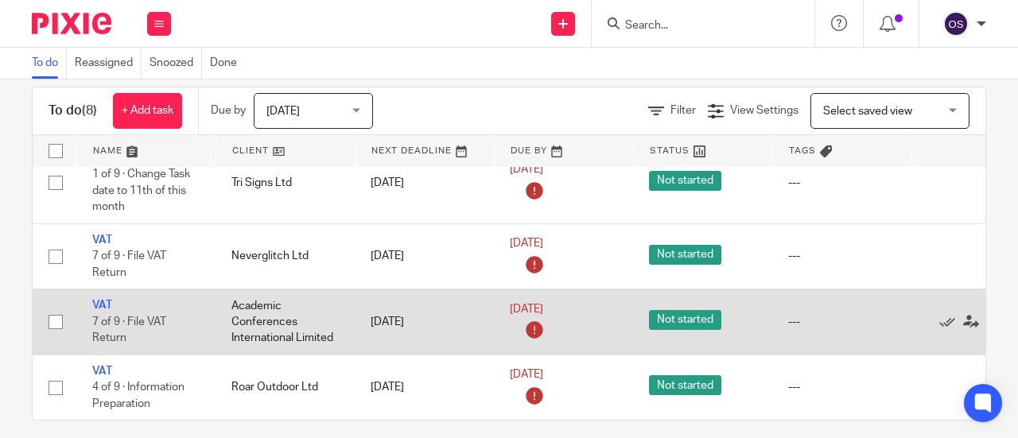
scroll to position [38, 0]
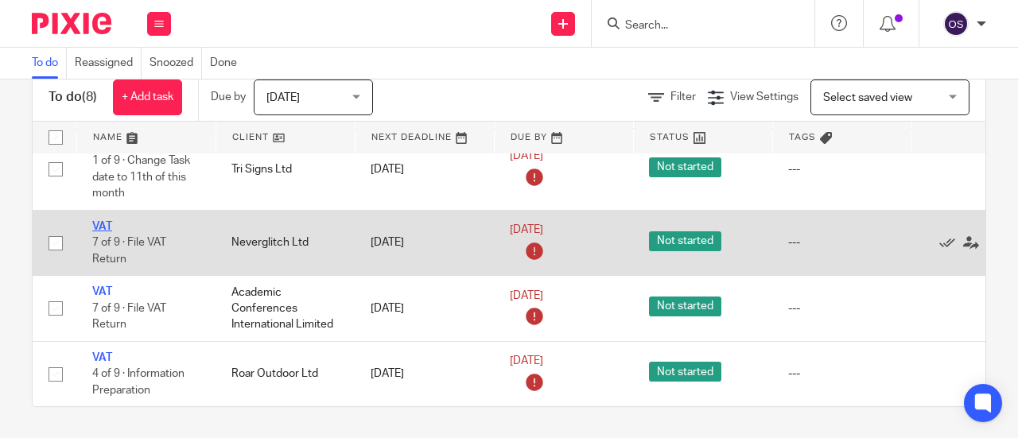
click at [97, 221] on link "VAT" at bounding box center [102, 226] width 20 height 11
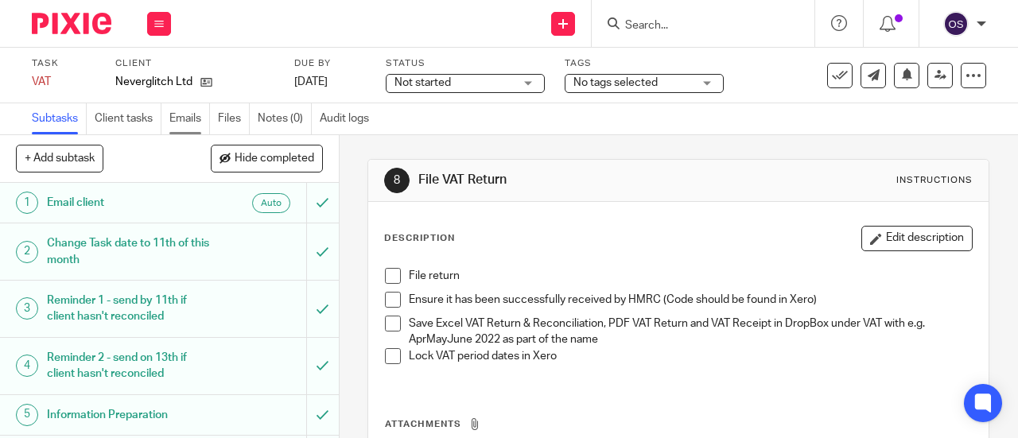
click at [186, 122] on link "Emails" at bounding box center [189, 118] width 41 height 31
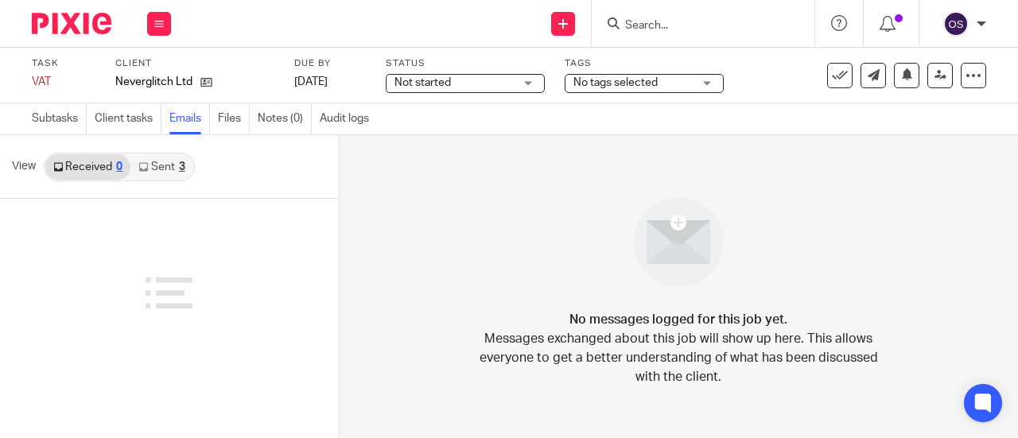
click at [161, 169] on link "Sent 3" at bounding box center [161, 166] width 62 height 25
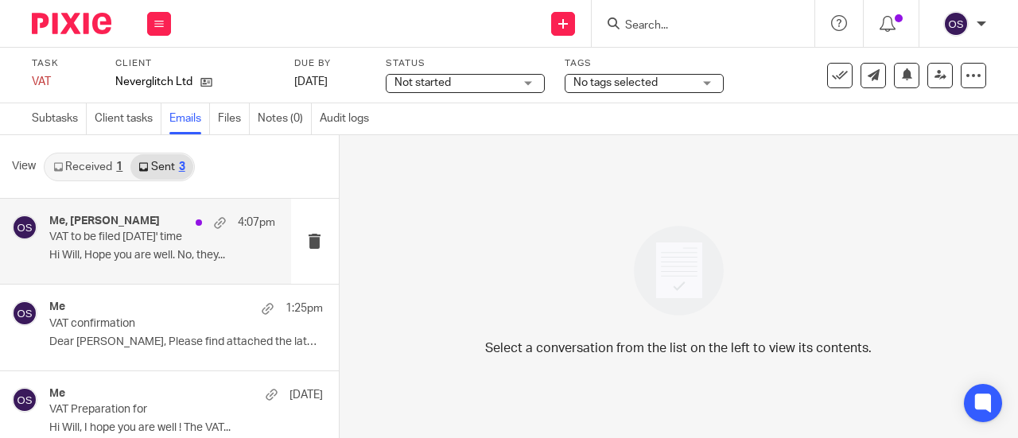
click at [148, 262] on p "Hi Will, Hope you are well. No, they..." at bounding box center [162, 256] width 226 height 14
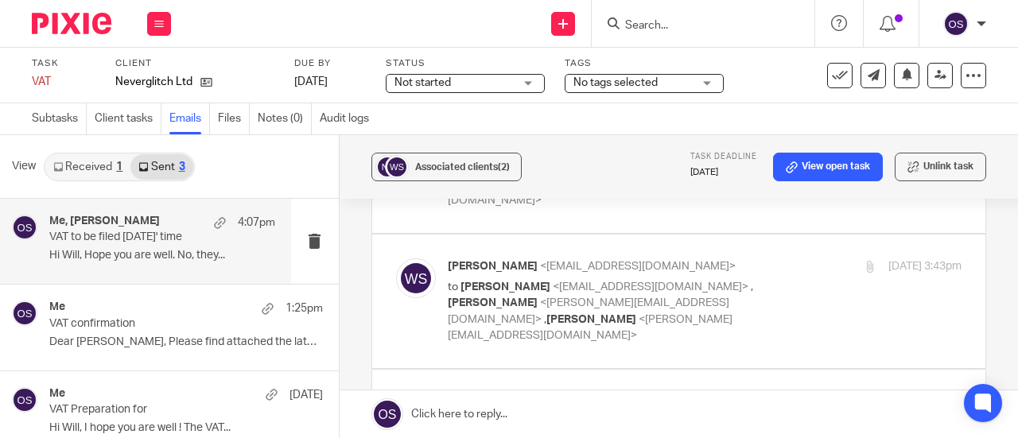
scroll to position [362, 0]
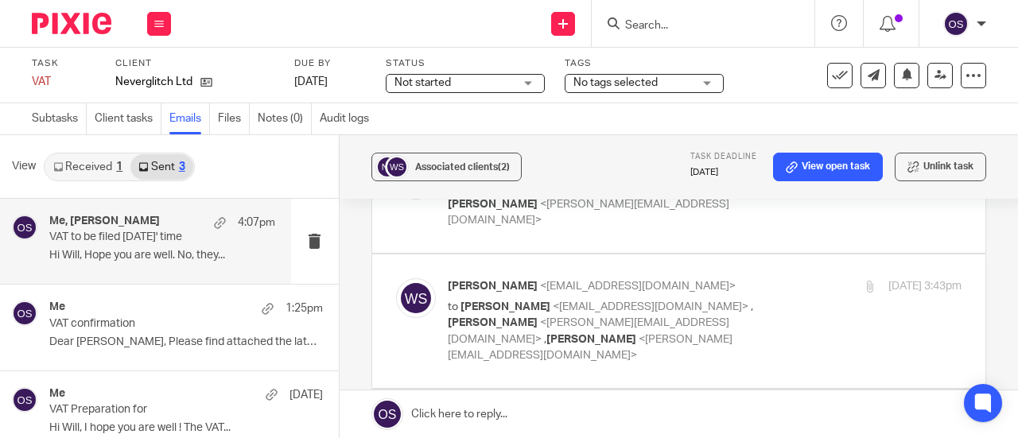
click at [688, 278] on div "Will Squire <will.squire@neverglitch.com> to Oksana Sova <oksana@munroandpartne…" at bounding box center [619, 321] width 343 height 86
checkbox input "true"
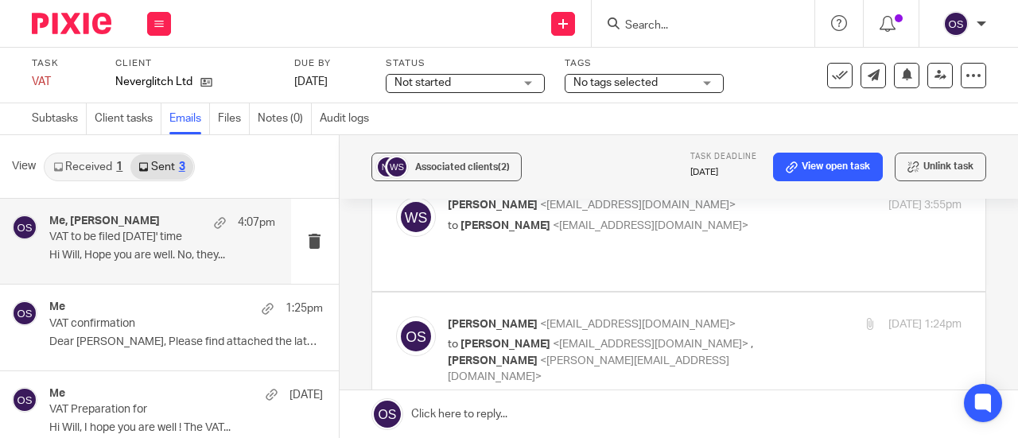
scroll to position [203, 0]
click at [592, 319] on div "Oksana Sova <oksana@munroandpartners.com> to Will Squire <will.squire@neverglit…" at bounding box center [619, 353] width 343 height 69
checkbox input "true"
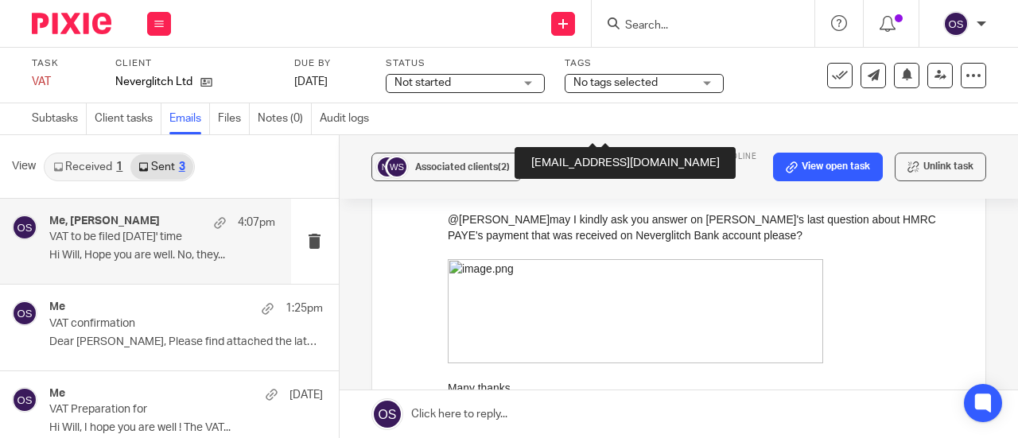
scroll to position [521, 0]
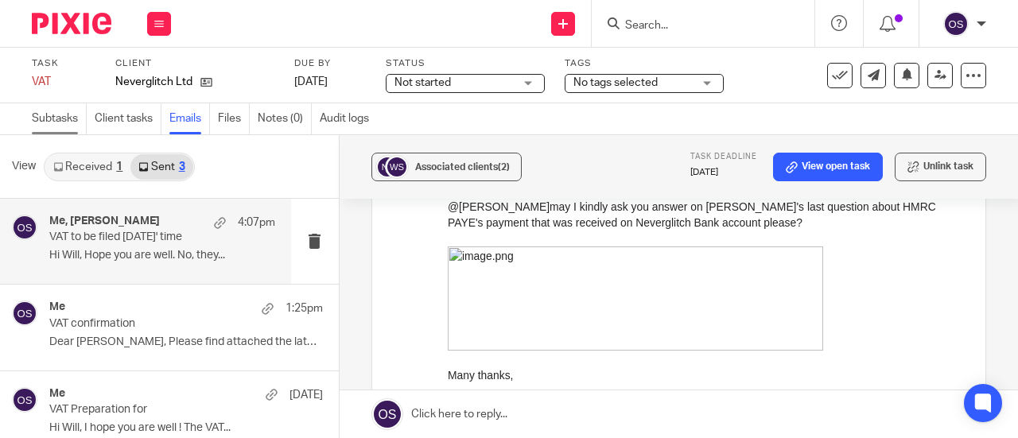
click at [67, 118] on link "Subtasks" at bounding box center [59, 118] width 55 height 31
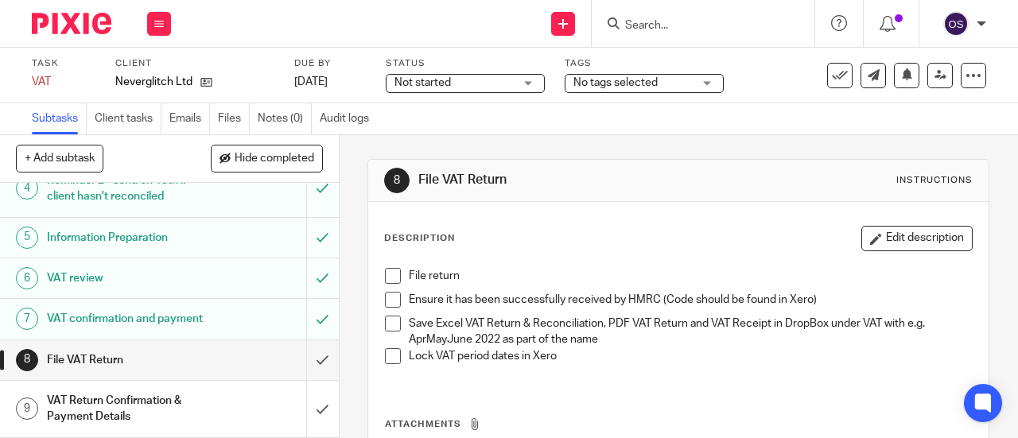
scroll to position [191, 0]
click at [192, 120] on link "Emails" at bounding box center [189, 118] width 41 height 31
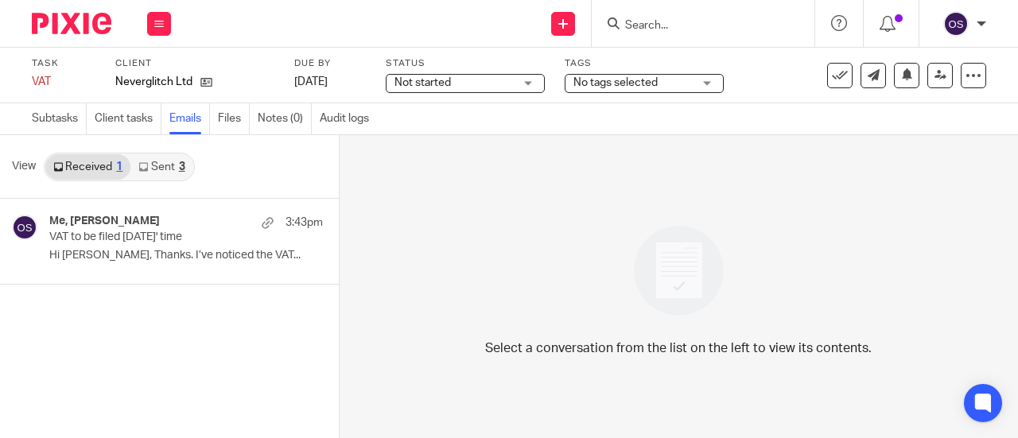
click at [157, 173] on link "Sent 3" at bounding box center [161, 166] width 62 height 25
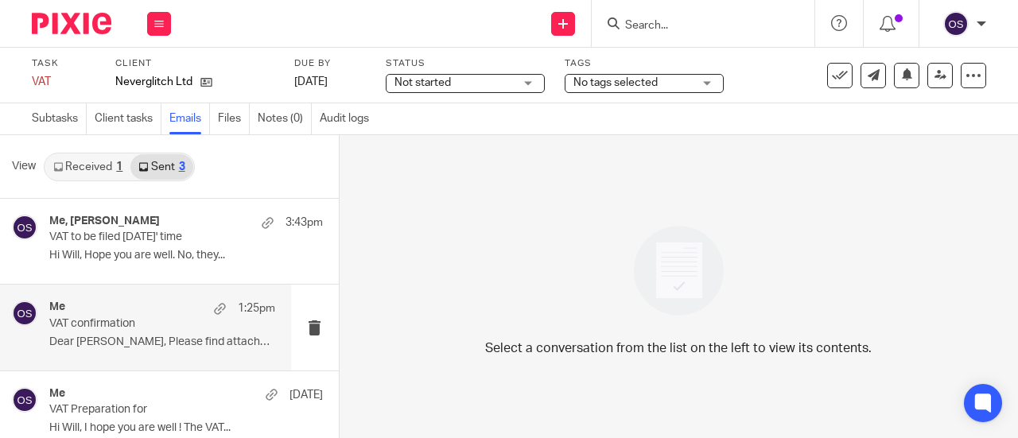
click at [139, 327] on p "VAT confirmation" at bounding box center [139, 324] width 180 height 14
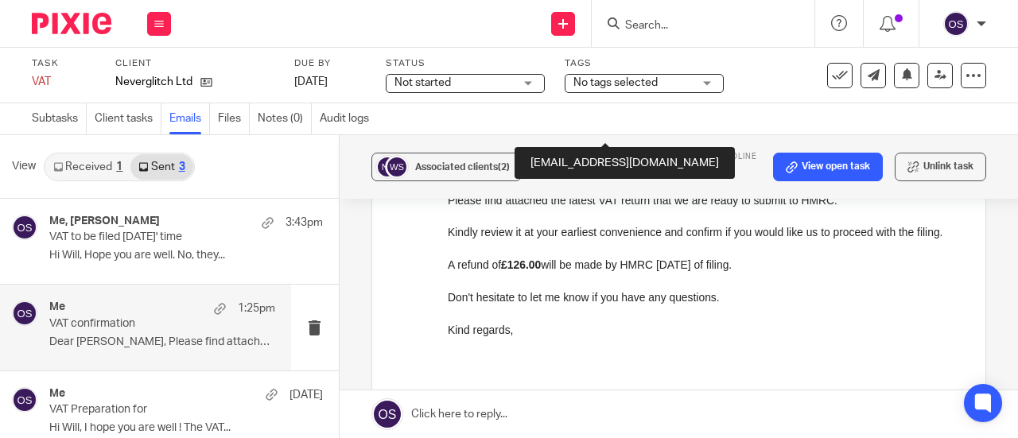
scroll to position [159, 0]
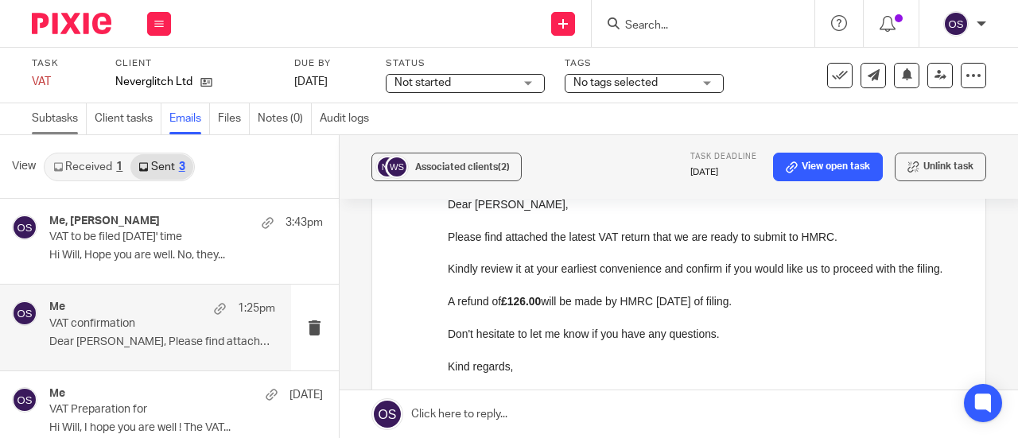
click at [59, 114] on link "Subtasks" at bounding box center [59, 118] width 55 height 31
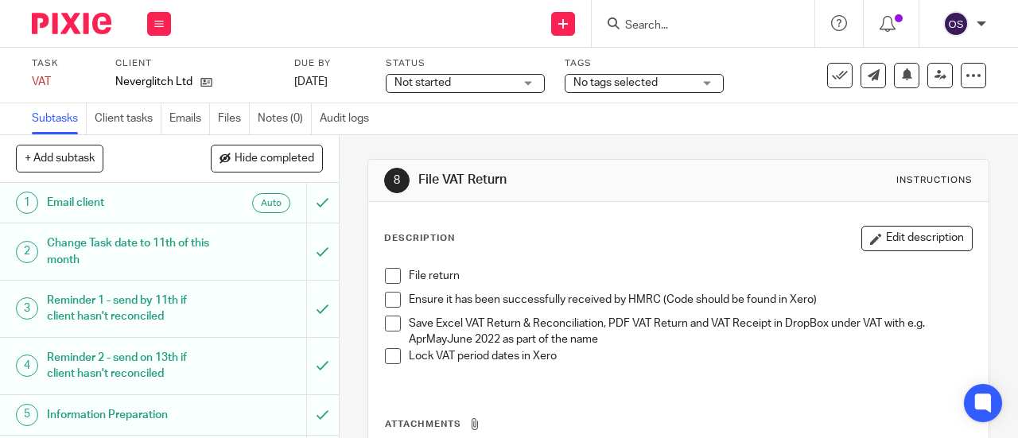
click at [385, 266] on div "File return Ensure it has been successfully received by HMRC (Code should be fo…" at bounding box center [678, 322] width 603 height 124
click at [385, 272] on span at bounding box center [393, 276] width 16 height 16
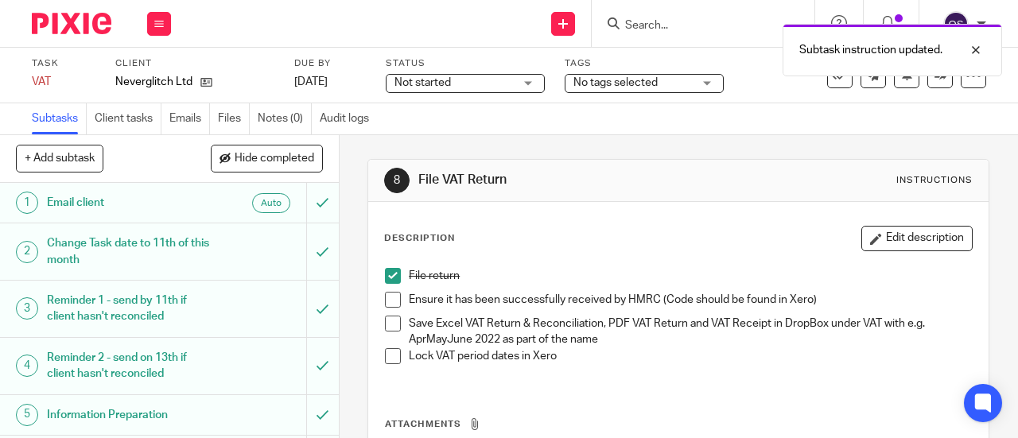
click at [389, 298] on span at bounding box center [393, 300] width 16 height 16
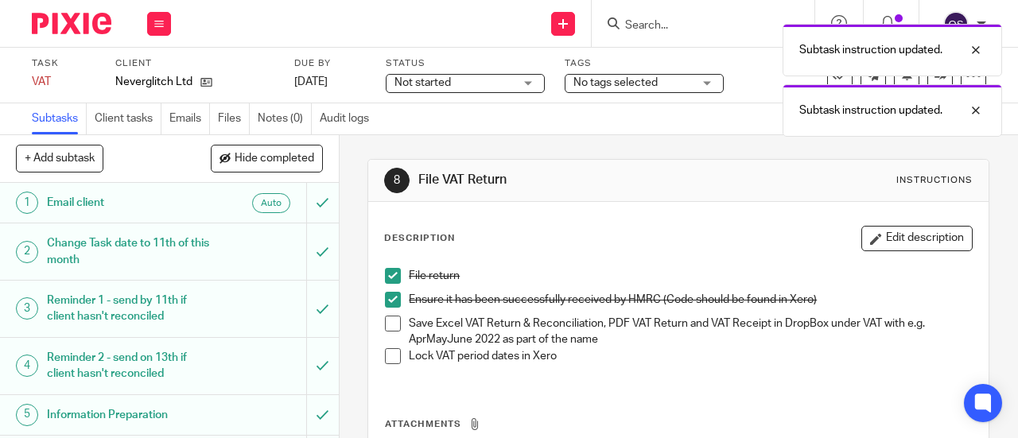
click at [388, 320] on span at bounding box center [393, 324] width 16 height 16
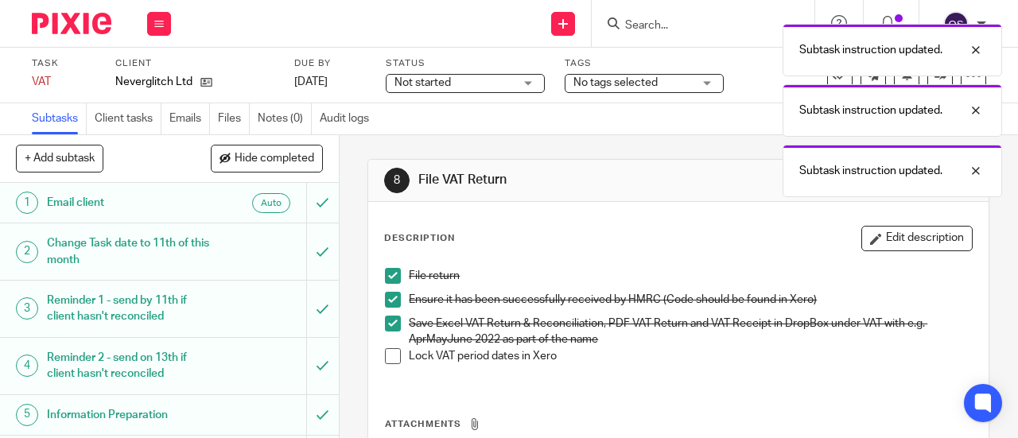
click at [385, 353] on span at bounding box center [393, 356] width 16 height 16
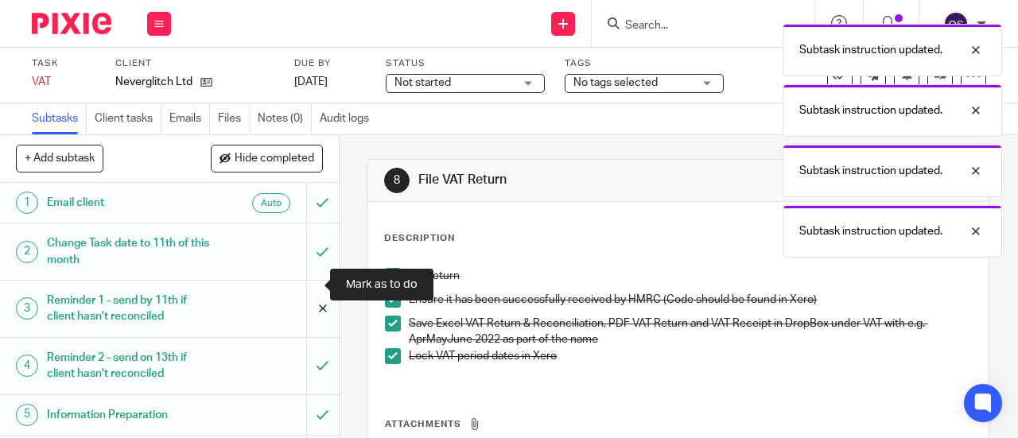
scroll to position [191, 0]
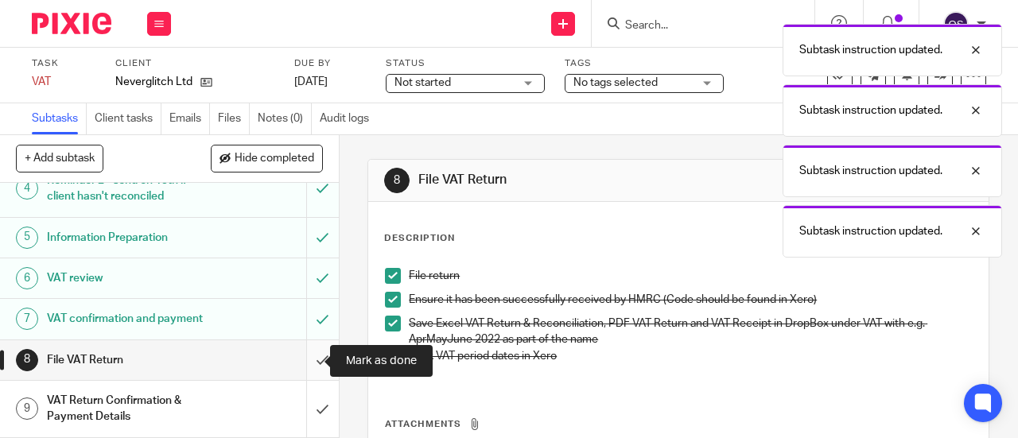
click at [304, 352] on input "submit" at bounding box center [169, 360] width 339 height 40
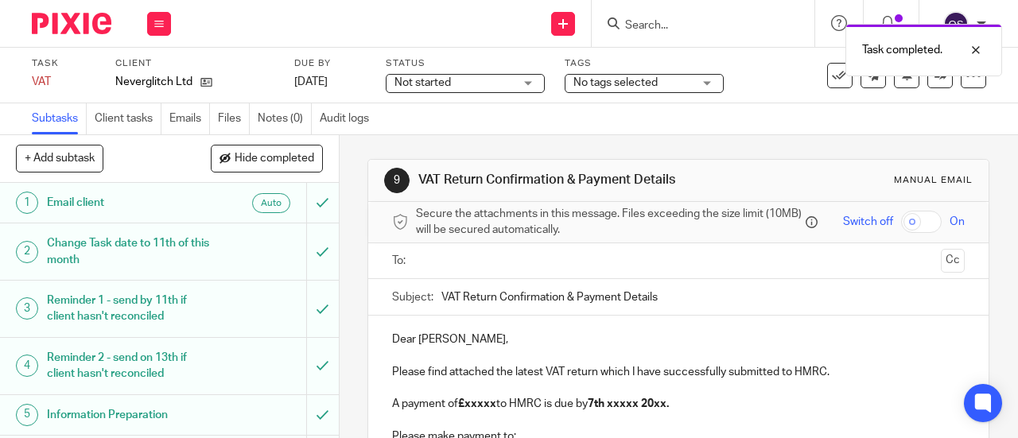
click at [452, 269] on input "text" at bounding box center [677, 261] width 513 height 18
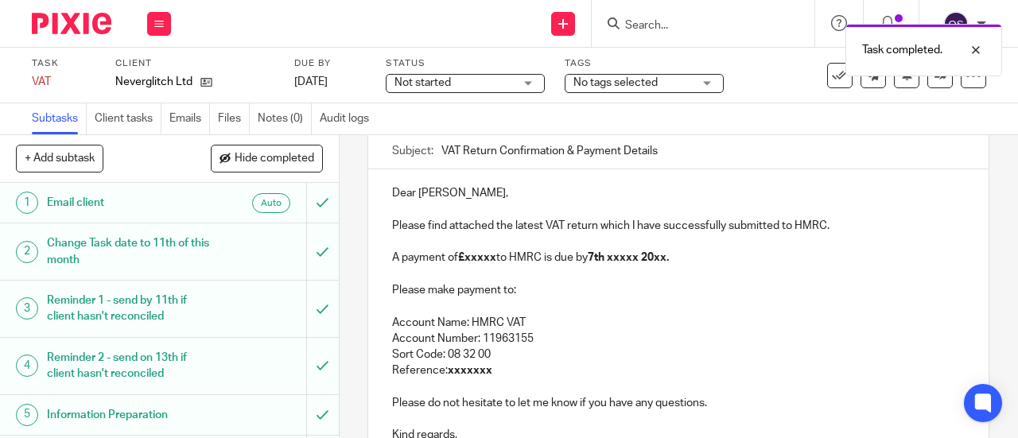
scroll to position [159, 0]
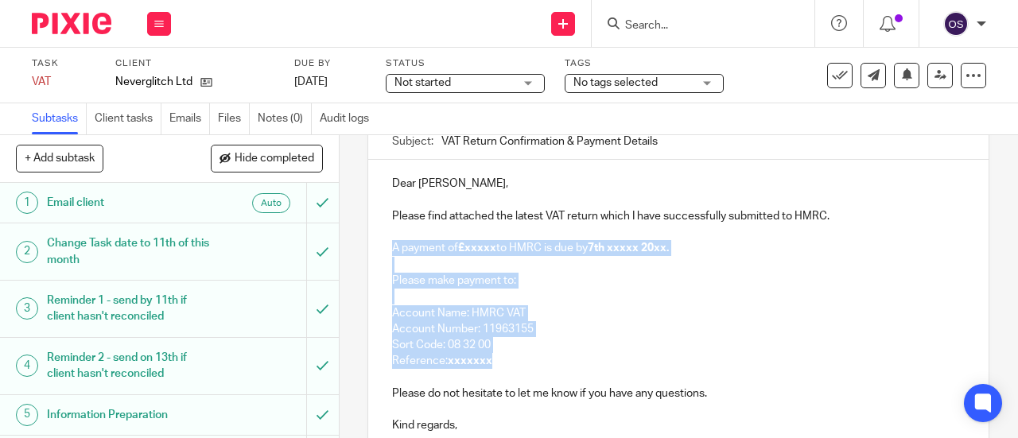
drag, startPoint x: 387, startPoint y: 251, endPoint x: 518, endPoint y: 363, distance: 172.0
click at [518, 363] on div "Dear Will, Please find attached the latest VAT return which I have successfully…" at bounding box center [678, 302] width 620 height 285
paste div
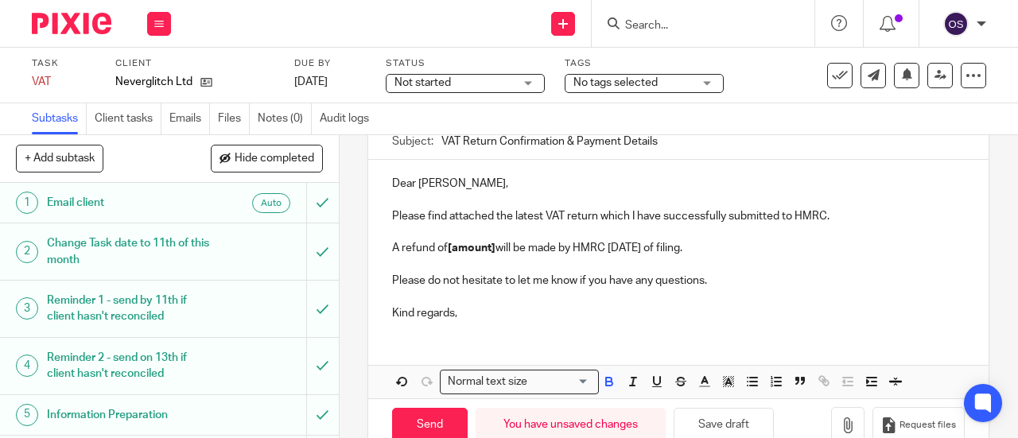
click at [490, 250] on strong "[amount]" at bounding box center [472, 247] width 48 height 11
click at [492, 254] on p "A refund of [amount] will be made by HMRC within 6 weeks of filing." at bounding box center [678, 248] width 572 height 16
click at [448, 252] on strong "126.00" at bounding box center [465, 247] width 34 height 11
drag, startPoint x: 444, startPoint y: 254, endPoint x: 455, endPoint y: 257, distance: 11.4
click at [455, 256] on p "A refund of £ 26.00 will be made by HMRC within 6 weeks of filing." at bounding box center [678, 248] width 572 height 16
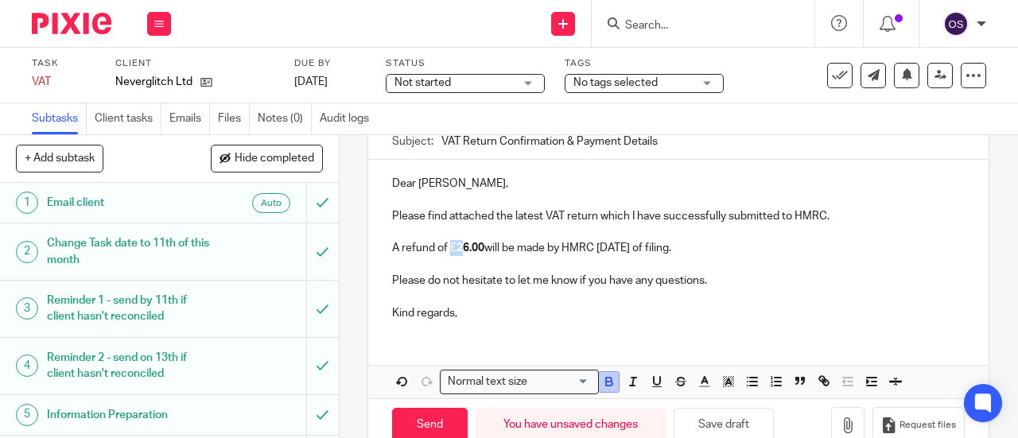
click at [599, 392] on button "button" at bounding box center [609, 382] width 20 height 20
click at [602, 389] on icon "button" at bounding box center [609, 381] width 14 height 14
click at [454, 252] on strong "£26.00" at bounding box center [465, 247] width 34 height 11
click at [495, 301] on p at bounding box center [678, 297] width 572 height 16
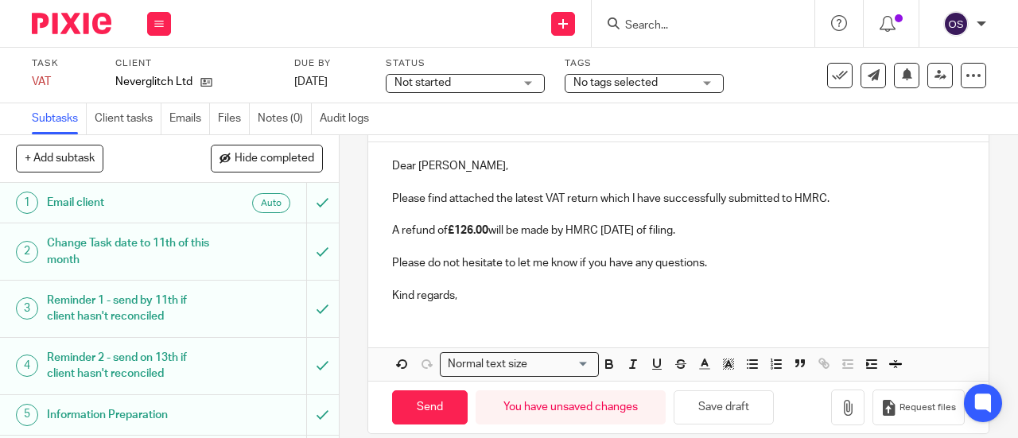
scroll to position [199, 0]
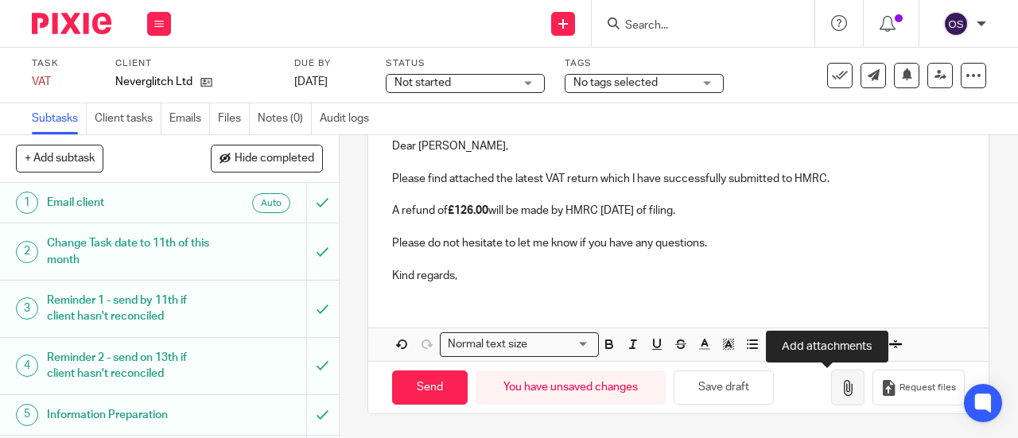
click at [840, 383] on icon "button" at bounding box center [848, 388] width 16 height 16
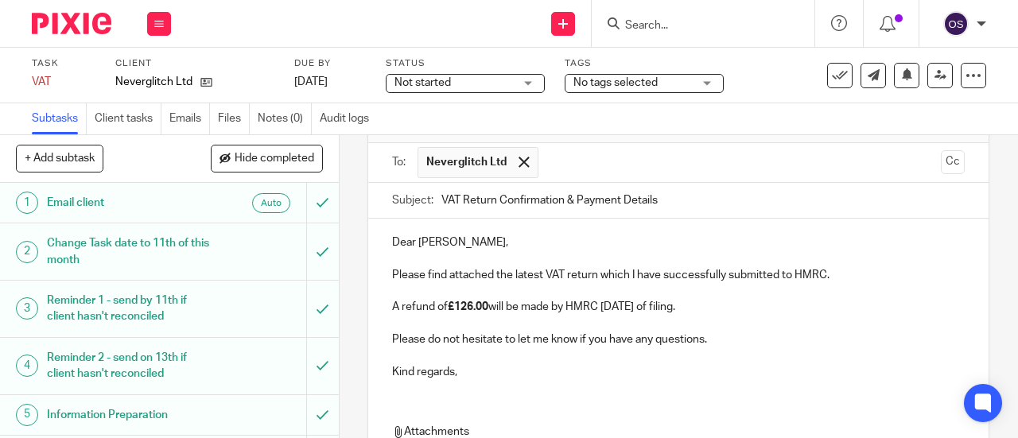
scroll to position [239, 0]
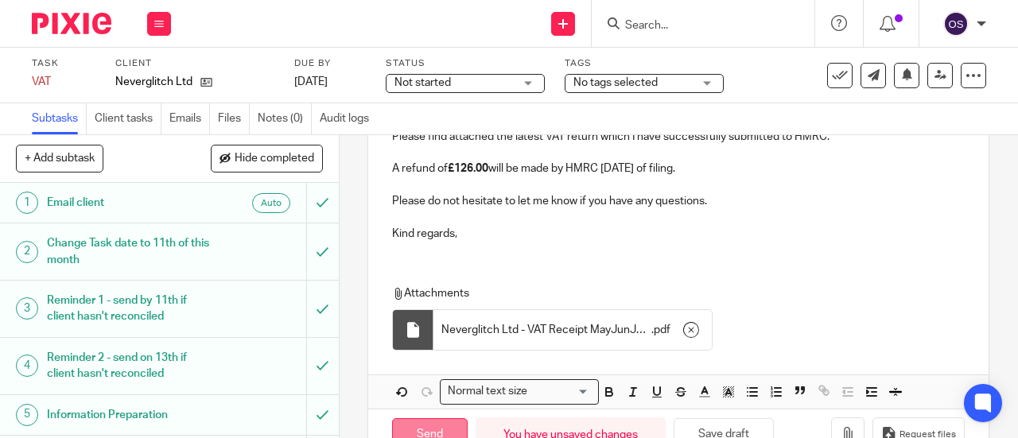
click at [421, 429] on input "Send" at bounding box center [430, 435] width 76 height 34
type input "Sent"
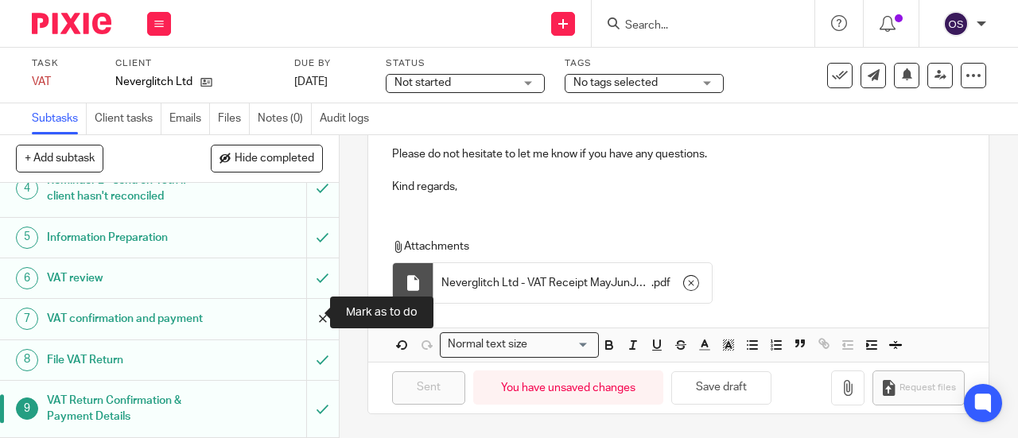
scroll to position [0, 0]
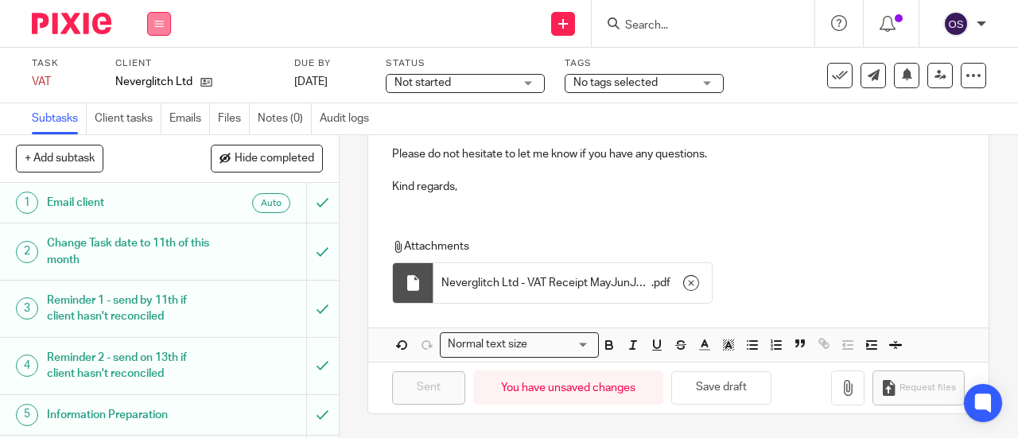
click at [162, 24] on icon at bounding box center [159, 24] width 10 height 10
click at [144, 74] on link "Work" at bounding box center [152, 73] width 28 height 11
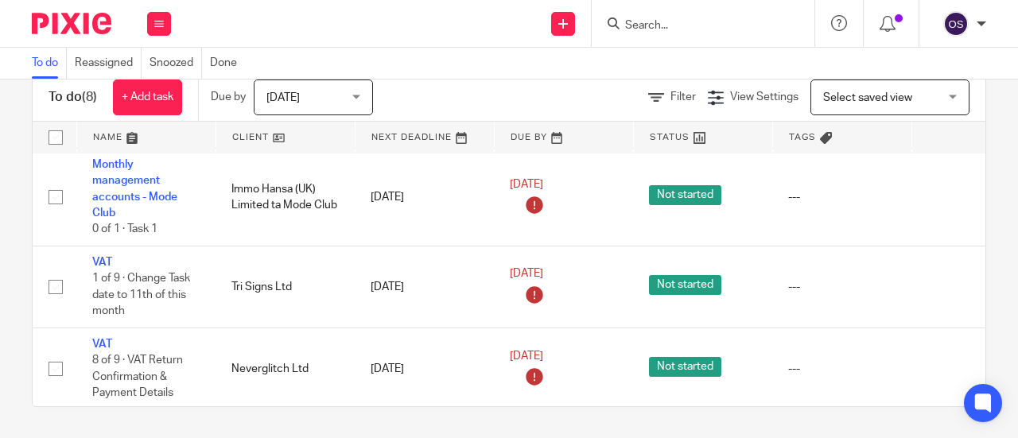
scroll to position [187, 0]
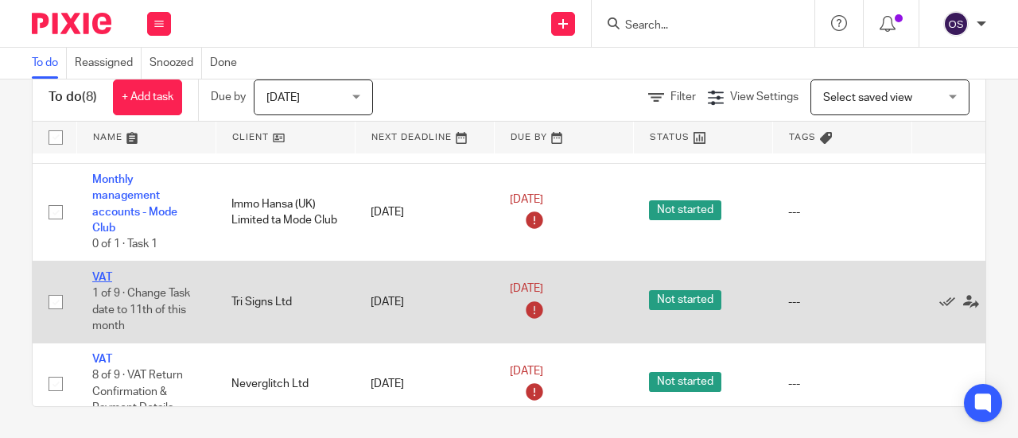
click at [106, 274] on link "VAT" at bounding box center [102, 277] width 20 height 11
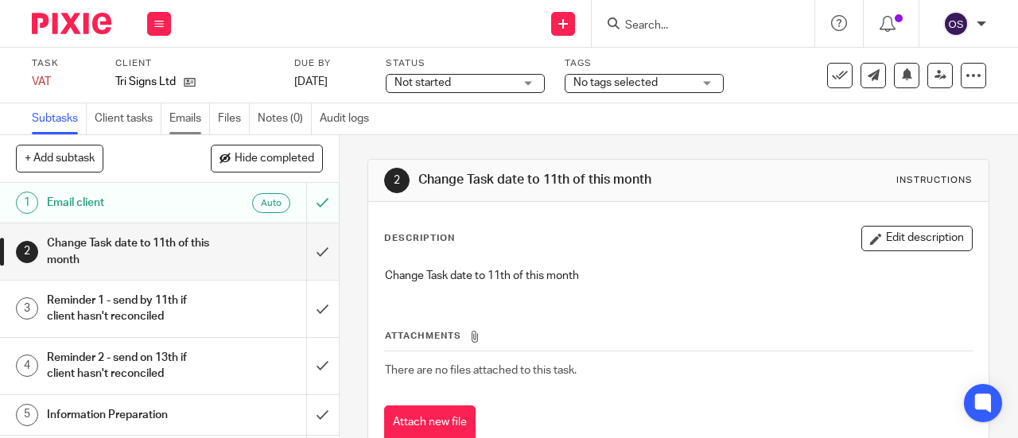
click at [176, 118] on link "Emails" at bounding box center [189, 118] width 41 height 31
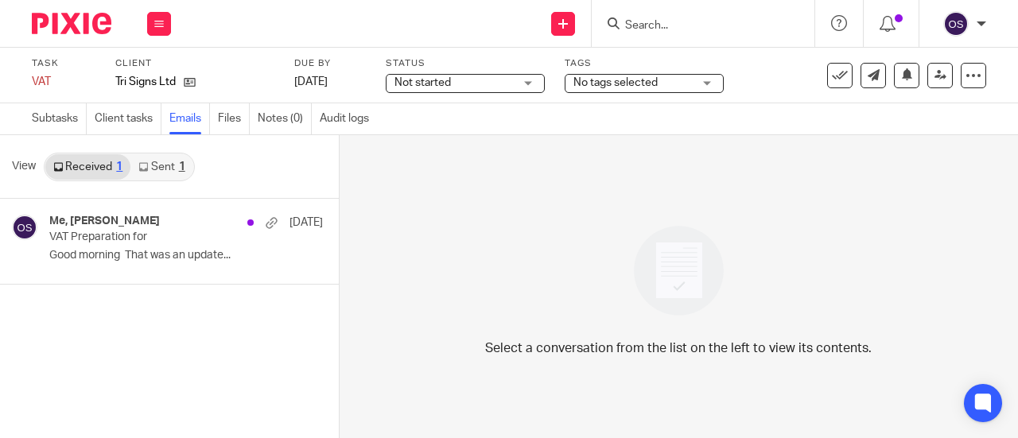
click at [157, 168] on link "Sent 1" at bounding box center [161, 166] width 62 height 25
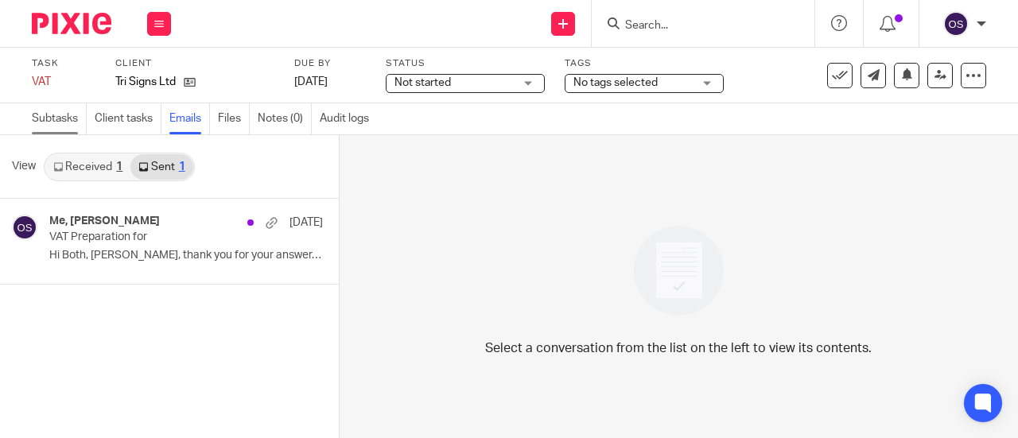
click at [68, 114] on link "Subtasks" at bounding box center [59, 118] width 55 height 31
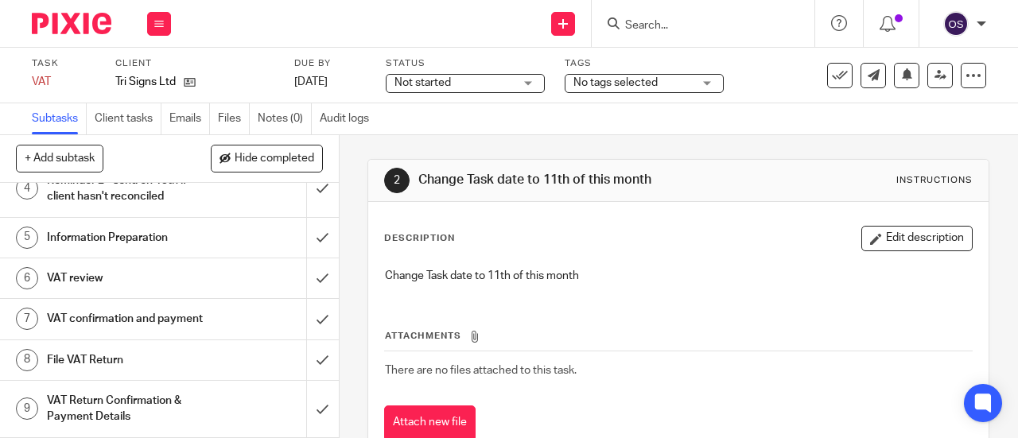
scroll to position [191, 0]
click at [179, 320] on h1 "VAT confirmation and payment" at bounding box center [128, 319] width 162 height 24
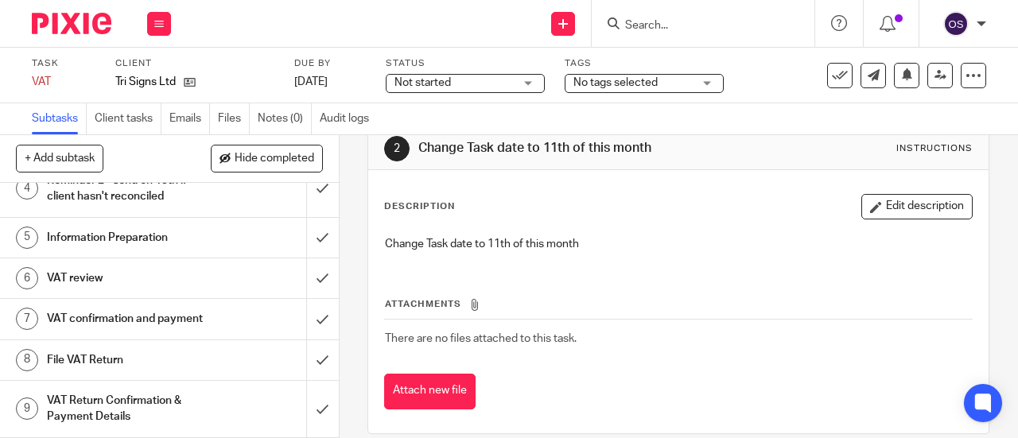
scroll to position [49, 0]
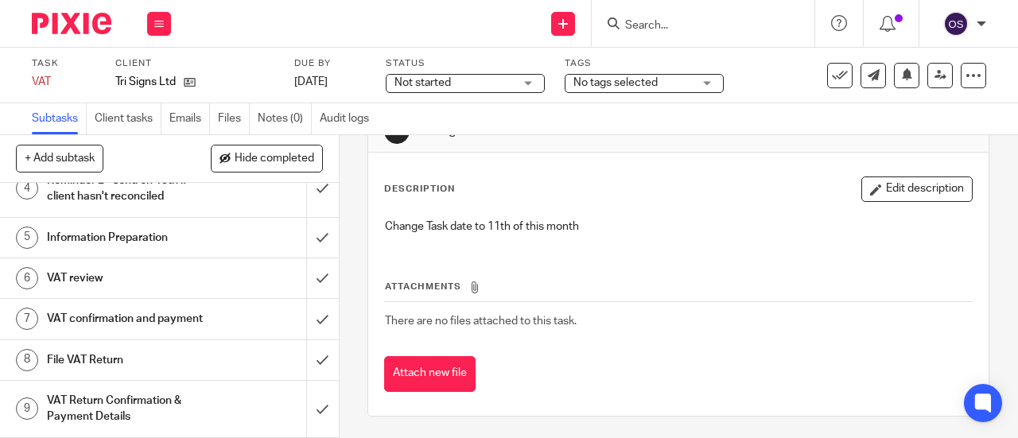
click at [102, 307] on h1 "VAT confirmation and payment" at bounding box center [128, 319] width 162 height 24
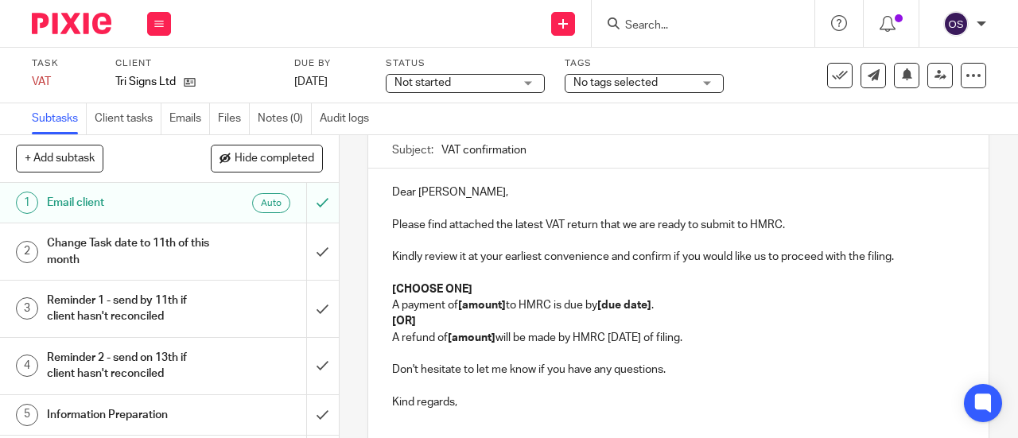
scroll to position [293, 0]
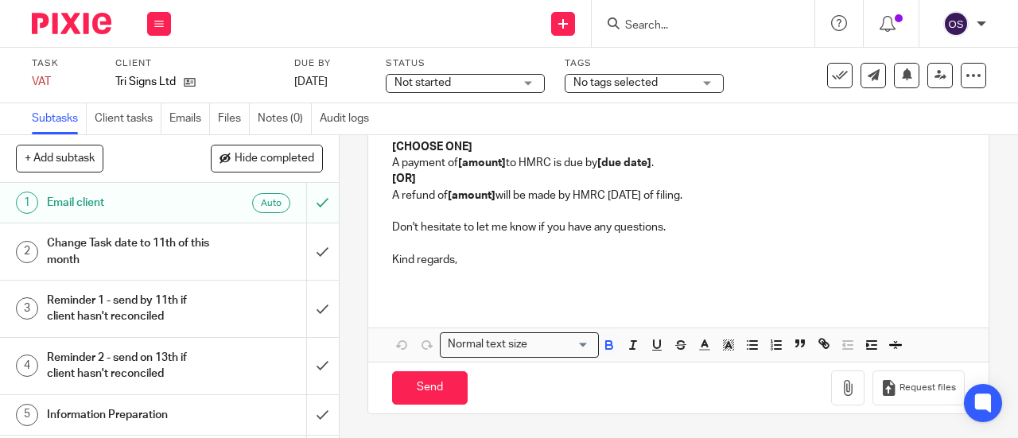
drag, startPoint x: 381, startPoint y: 193, endPoint x: 728, endPoint y: 193, distance: 347.4
click at [728, 193] on div "Dear Lisa, Please find attached the latest VAT return that we are ready to subm…" at bounding box center [678, 161] width 620 height 270
copy p "A refund of [amount] will be made by HMRC within 6 weeks of filing."
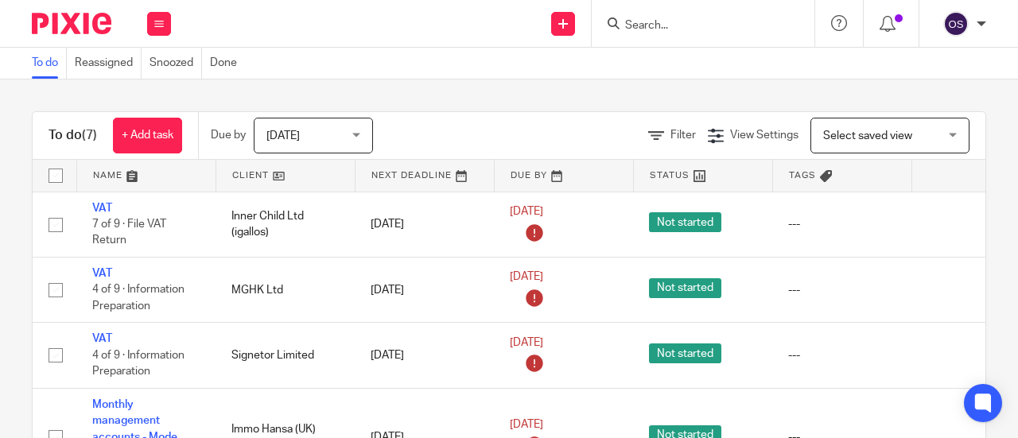
click at [243, 173] on link at bounding box center [285, 176] width 138 height 32
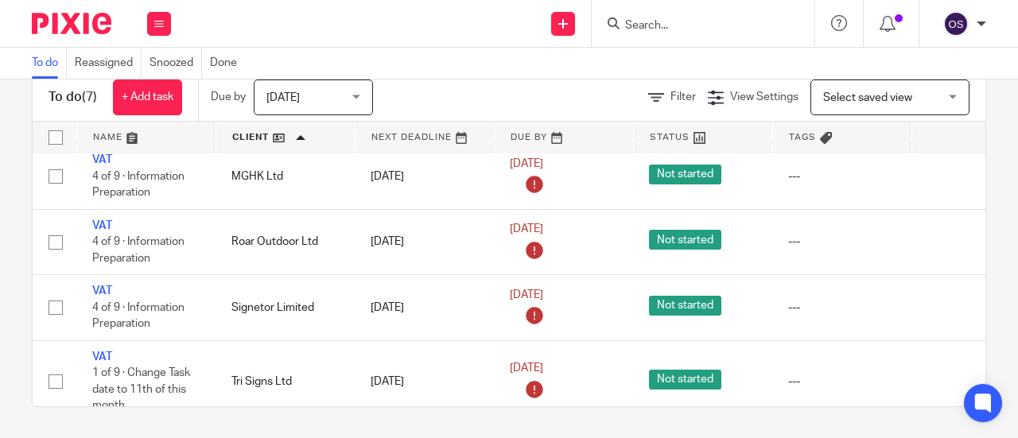
scroll to position [264, 0]
